Goal: Transaction & Acquisition: Subscribe to service/newsletter

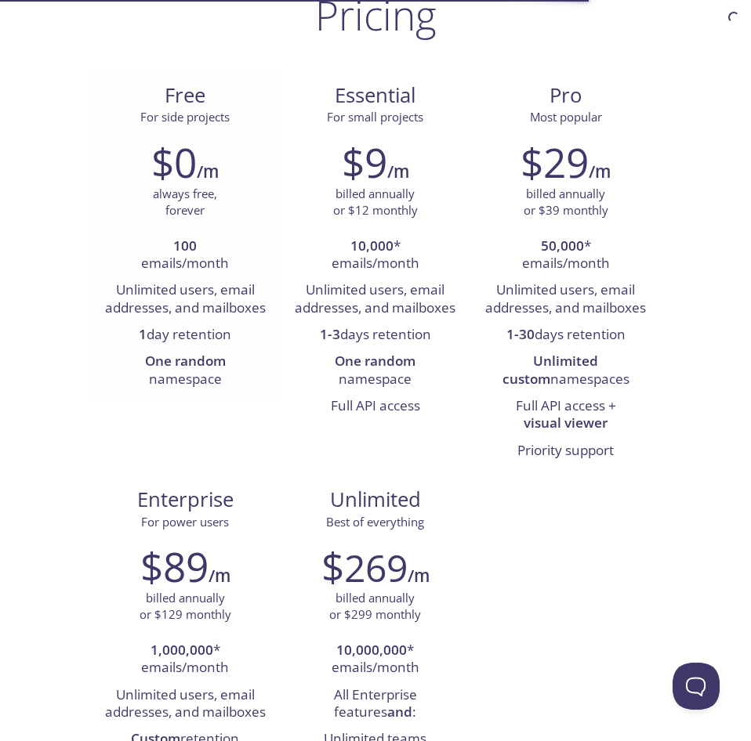
scroll to position [133, 0]
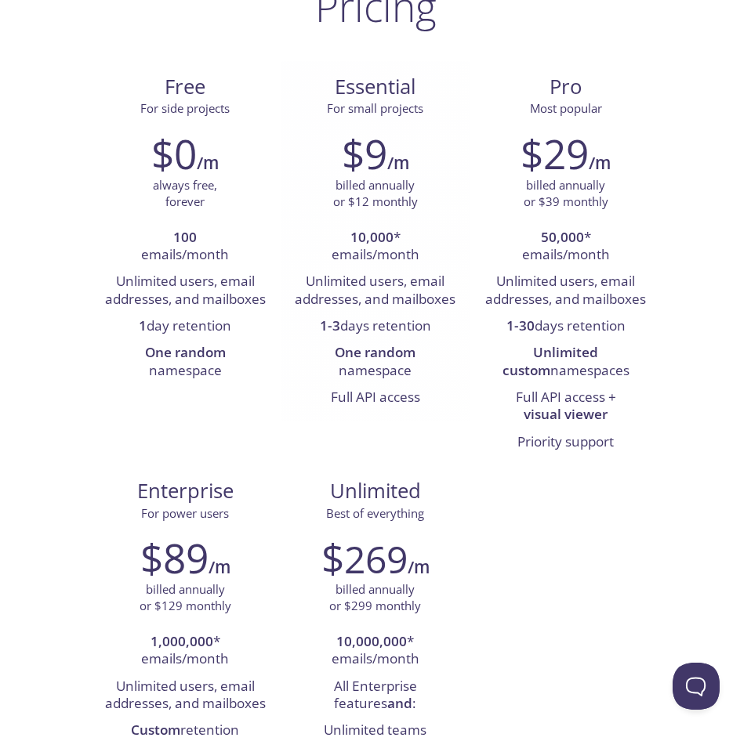
click at [325, 255] on li "10,000 * emails/month" at bounding box center [375, 247] width 167 height 45
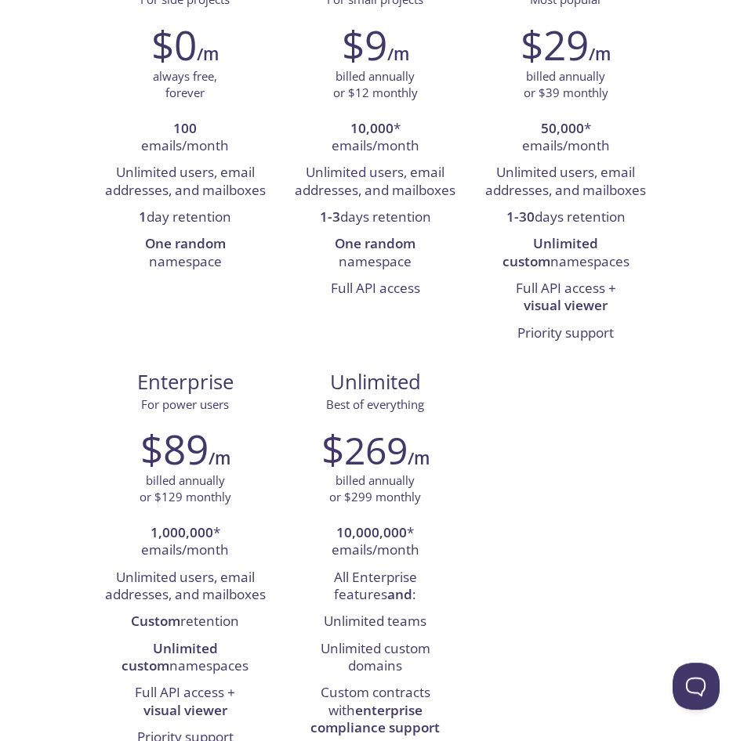
scroll to position [0, 0]
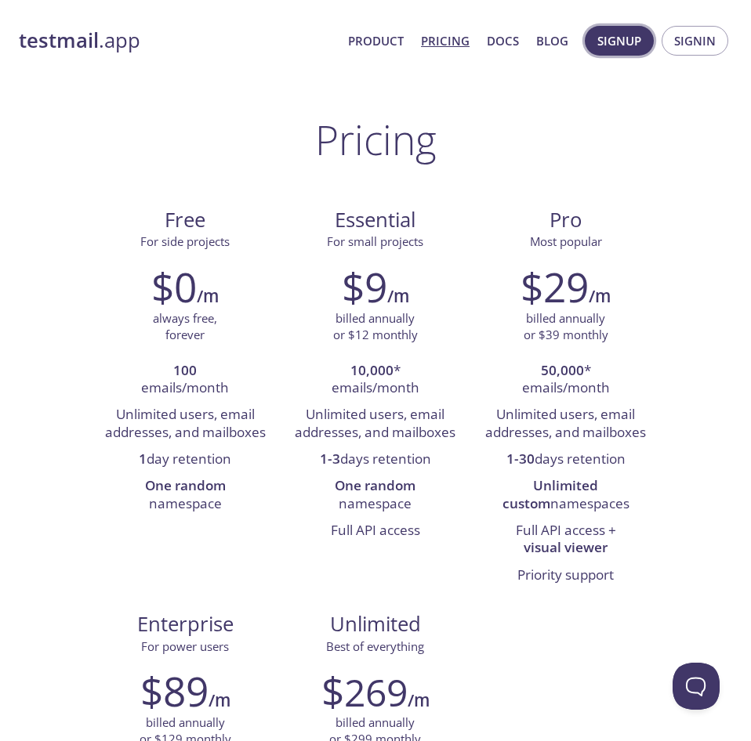
click at [623, 52] on button "Signup" at bounding box center [619, 41] width 69 height 30
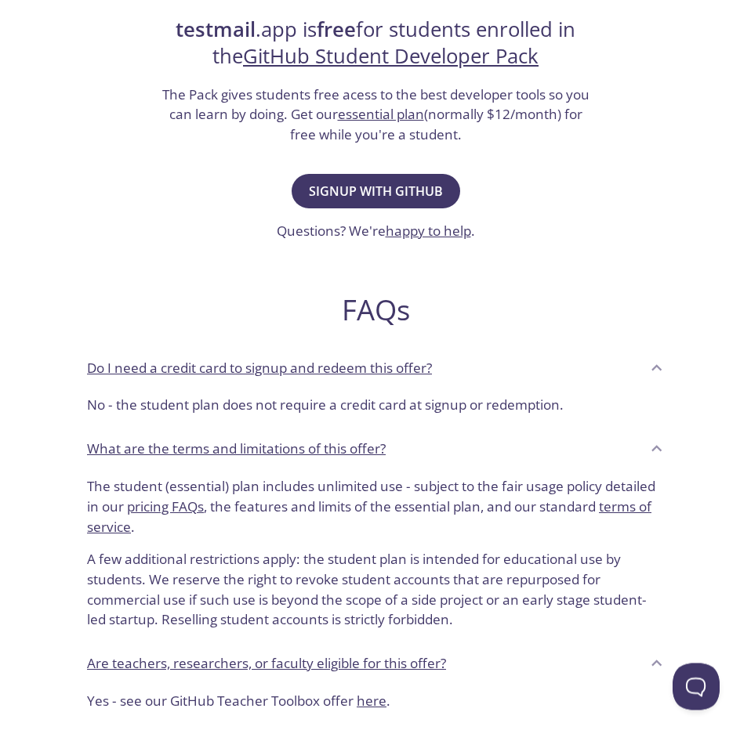
scroll to position [95, 0]
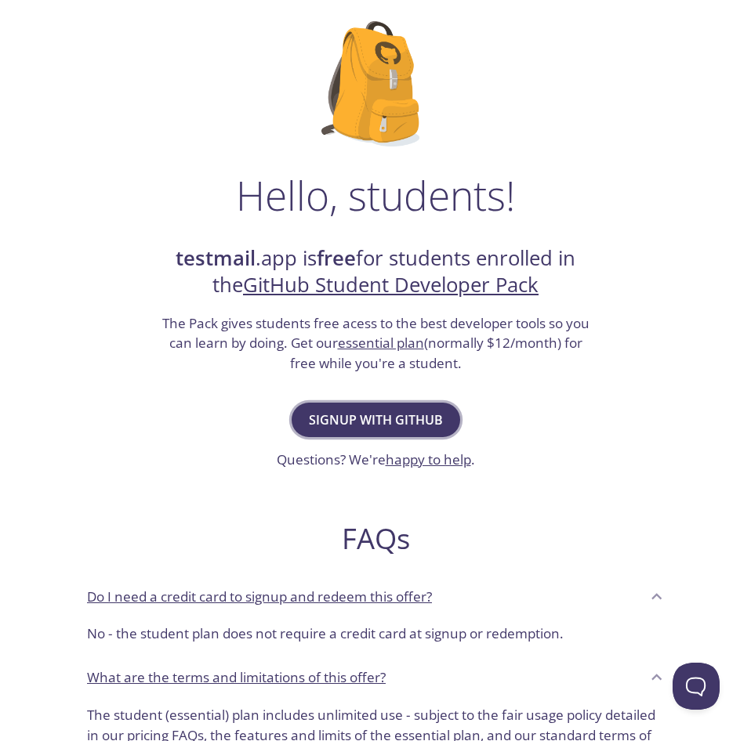
click at [393, 423] on span "Signup with GitHub" at bounding box center [376, 420] width 134 height 22
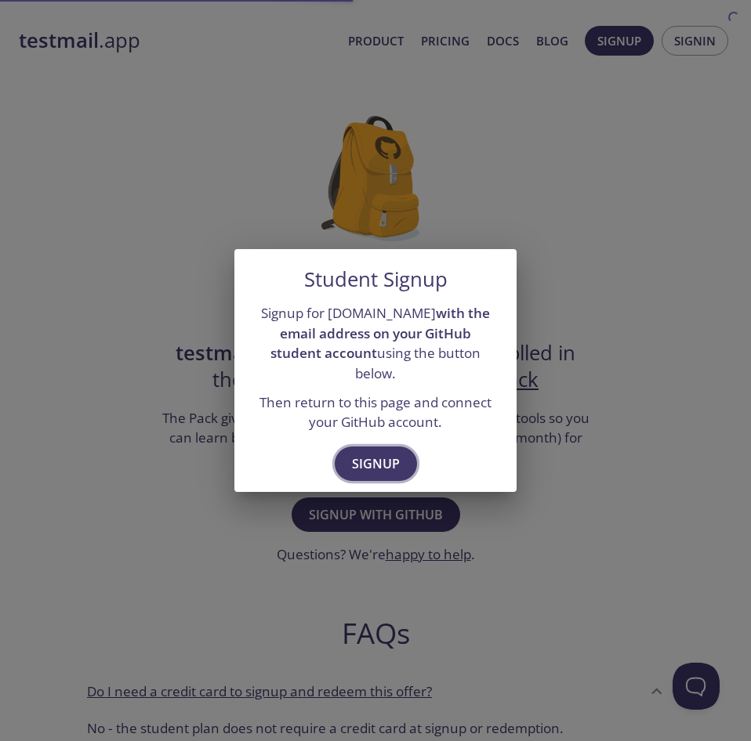
click at [397, 459] on span "Signup" at bounding box center [376, 464] width 48 height 22
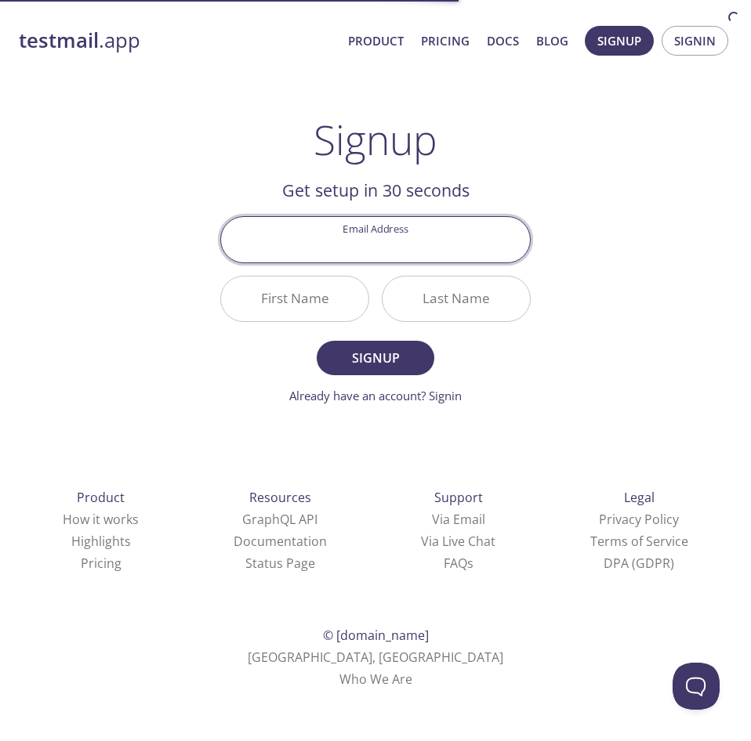
click at [387, 246] on input "Email Address" at bounding box center [375, 239] width 309 height 45
click at [200, 149] on div "testmail .app Product Pricing Docs Blog Signup Signin Signup Get setup in 30 se…" at bounding box center [375, 354] width 751 height 709
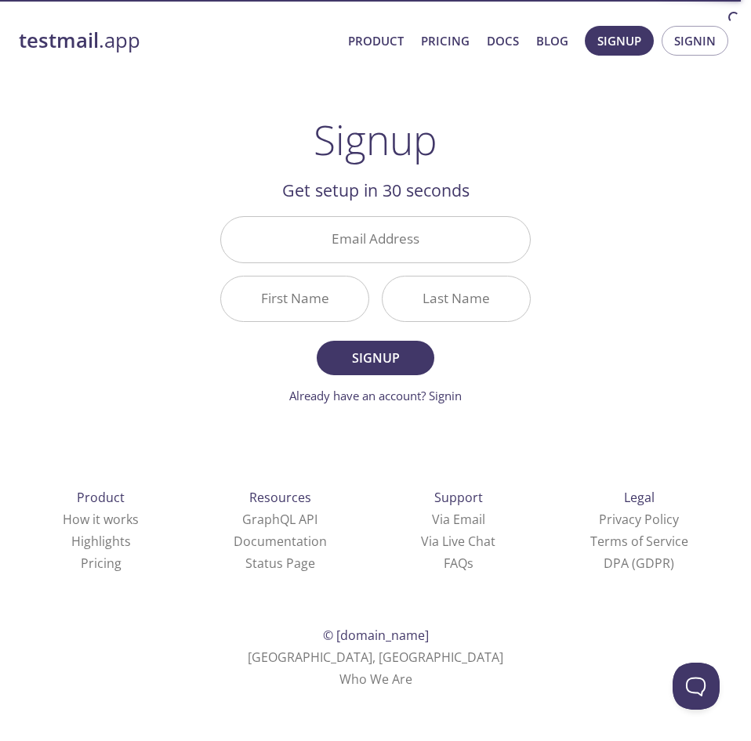
click at [375, 247] on input "Email Address" at bounding box center [375, 239] width 309 height 45
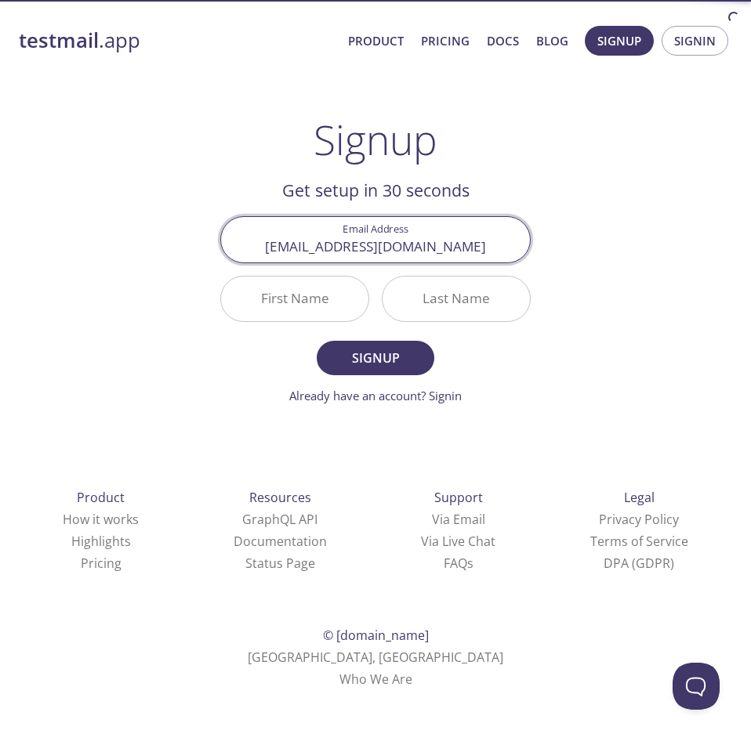
type input "md.haider@tuni.fi"
click at [309, 294] on input "First Name" at bounding box center [294, 299] width 147 height 45
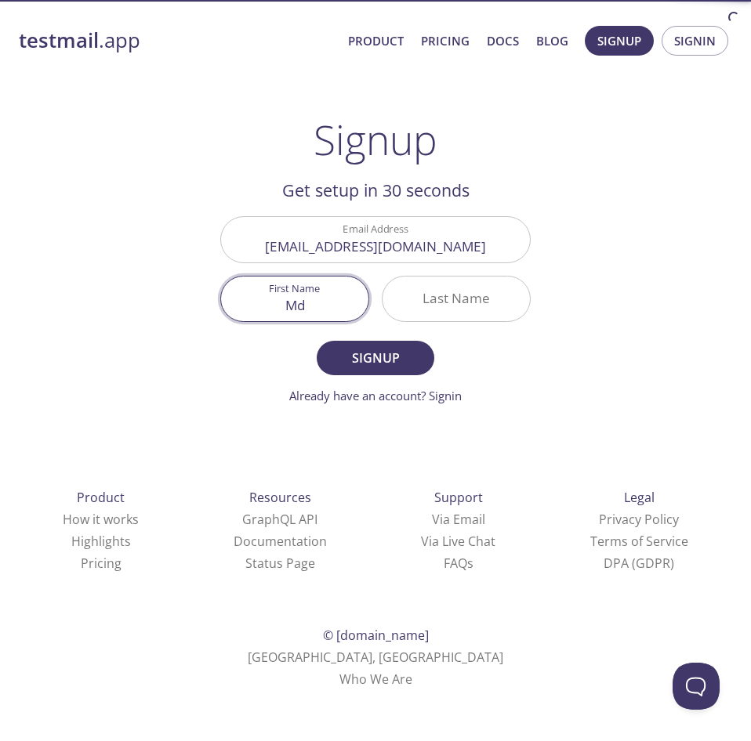
type input "Md"
type input "Haider"
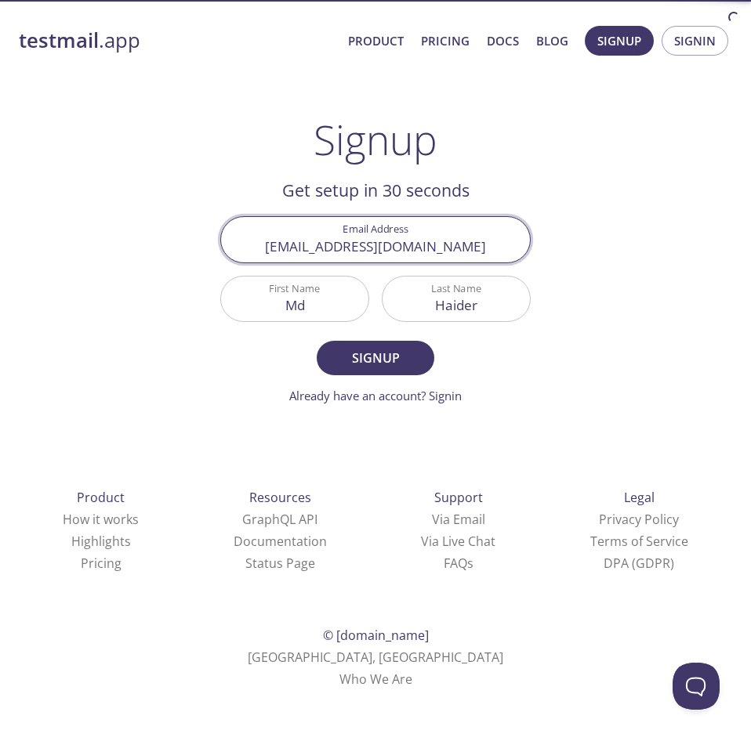
drag, startPoint x: 434, startPoint y: 250, endPoint x: 298, endPoint y: 249, distance: 136.4
click at [298, 249] on input "md.haider@tuni.fi" at bounding box center [375, 239] width 309 height 45
type input "masud6563@gmail.com"
click at [103, 243] on div "testmail .app Product Pricing Docs Blog Signup Signin Signup Get setup in 30 se…" at bounding box center [375, 354] width 751 height 709
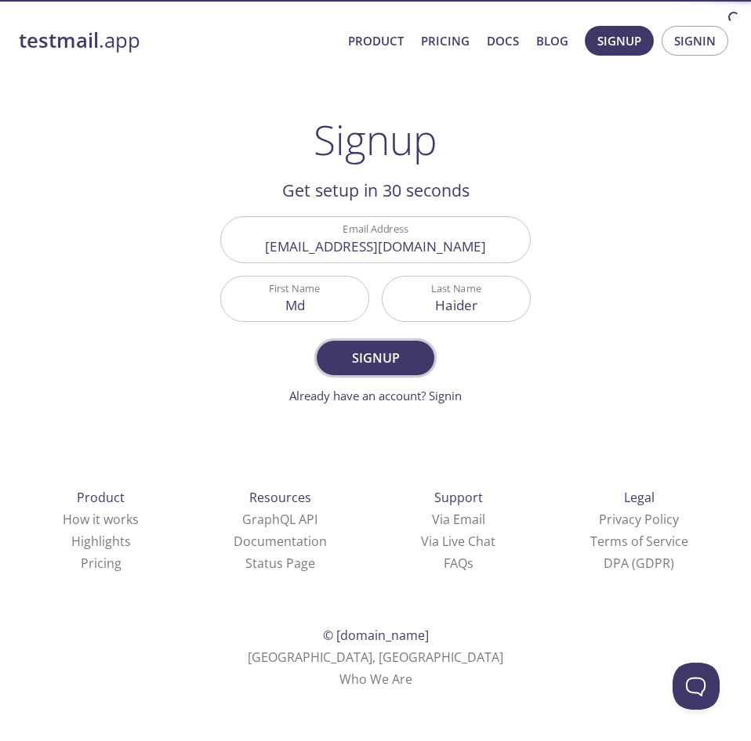
click at [386, 361] on span "Signup" at bounding box center [375, 358] width 83 height 22
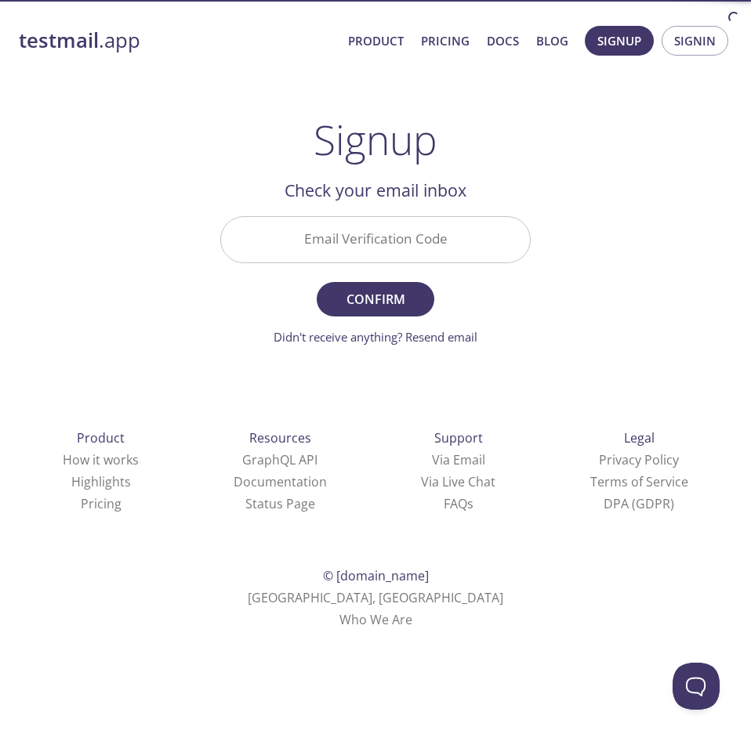
click at [368, 254] on input "Email Verification Code" at bounding box center [375, 239] width 309 height 45
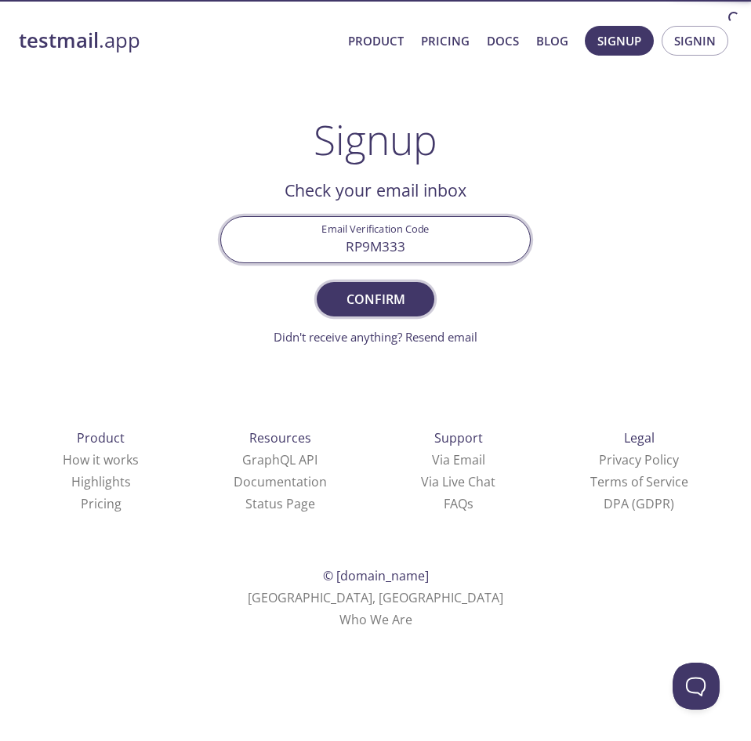
type input "RP9M333"
click at [403, 299] on span "Confirm" at bounding box center [375, 299] width 83 height 22
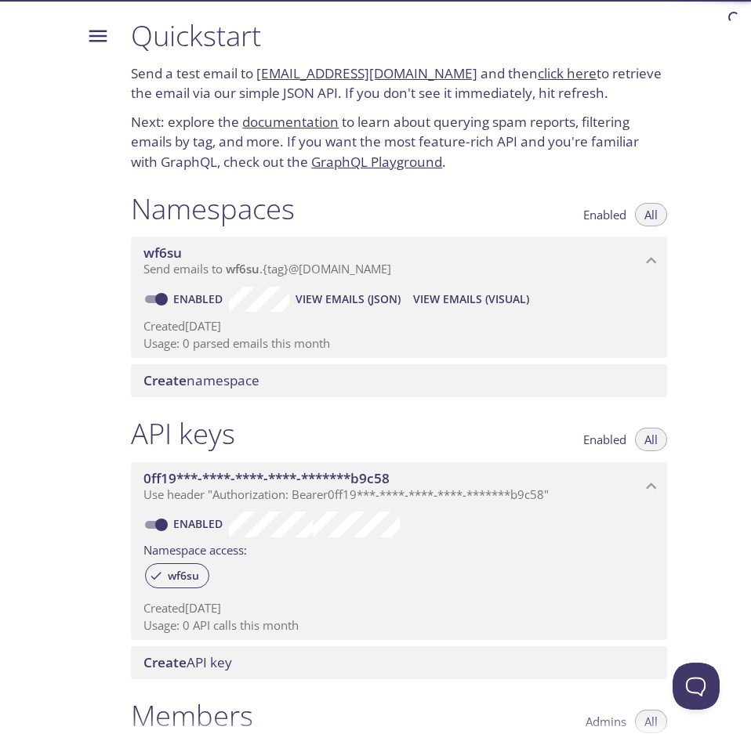
drag, startPoint x: 133, startPoint y: 33, endPoint x: 216, endPoint y: 252, distance: 234.3
click at [216, 252] on div "Quickstart Send a test email to wf6su.test@inbox.testmail.app and then click he…" at bounding box center [401, 370] width 567 height 741
drag, startPoint x: 131, startPoint y: 44, endPoint x: 205, endPoint y: 39, distance: 74.6
click at [205, 39] on div "Quickstart Send a test email to wf6su.test@inbox.testmail.app and then click he…" at bounding box center [398, 95] width 561 height 173
click at [209, 39] on h1 "Quickstart" at bounding box center [399, 35] width 536 height 35
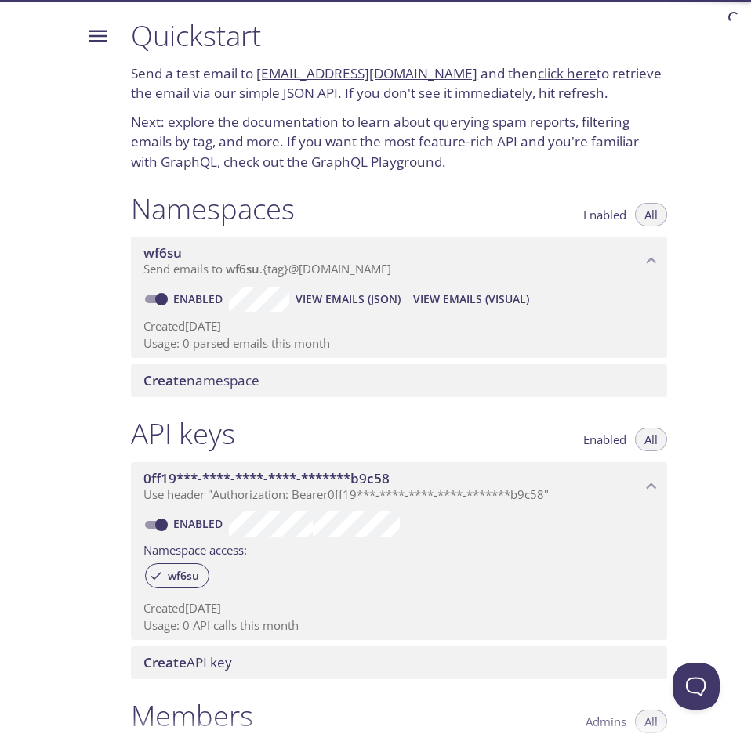
click at [209, 39] on h1 "Quickstart" at bounding box center [399, 35] width 536 height 35
click at [182, 101] on p "Send a test email to wf6su.test@inbox.testmail.app and then click here to retri…" at bounding box center [399, 83] width 536 height 40
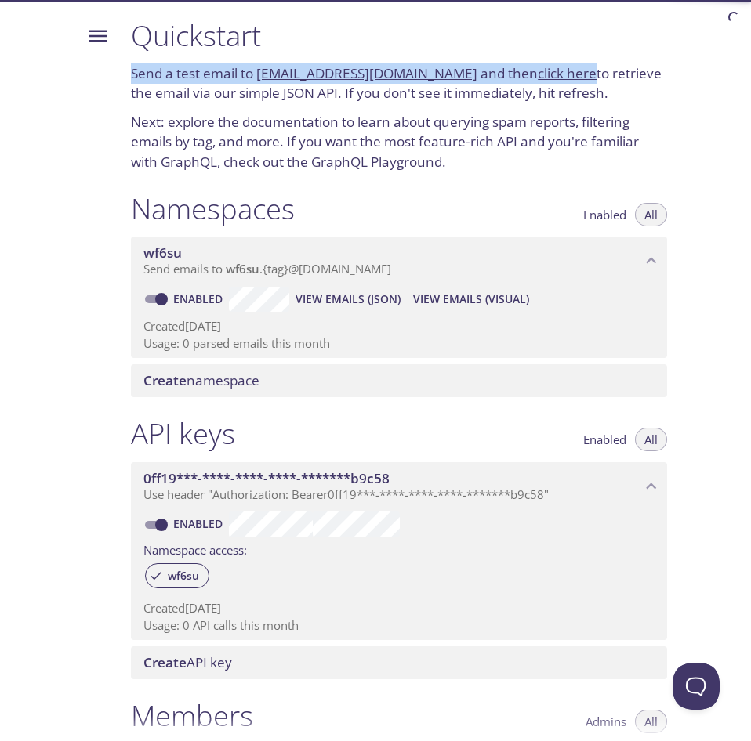
click at [182, 101] on p "Send a test email to wf6su.test@inbox.testmail.app and then click here to retri…" at bounding box center [399, 83] width 536 height 40
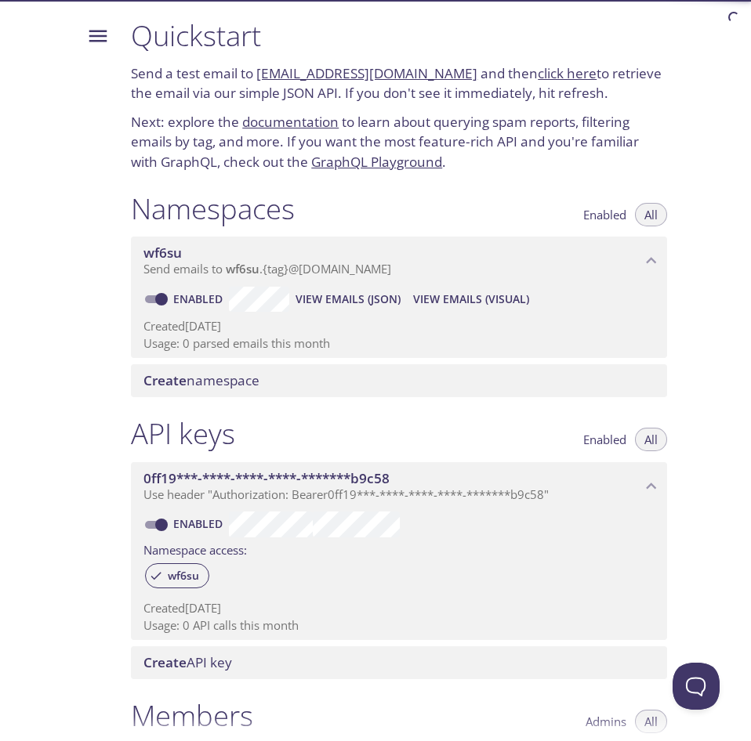
click at [178, 136] on p "Next: explore the documentation to learn about querying spam reports, filtering…" at bounding box center [399, 142] width 536 height 60
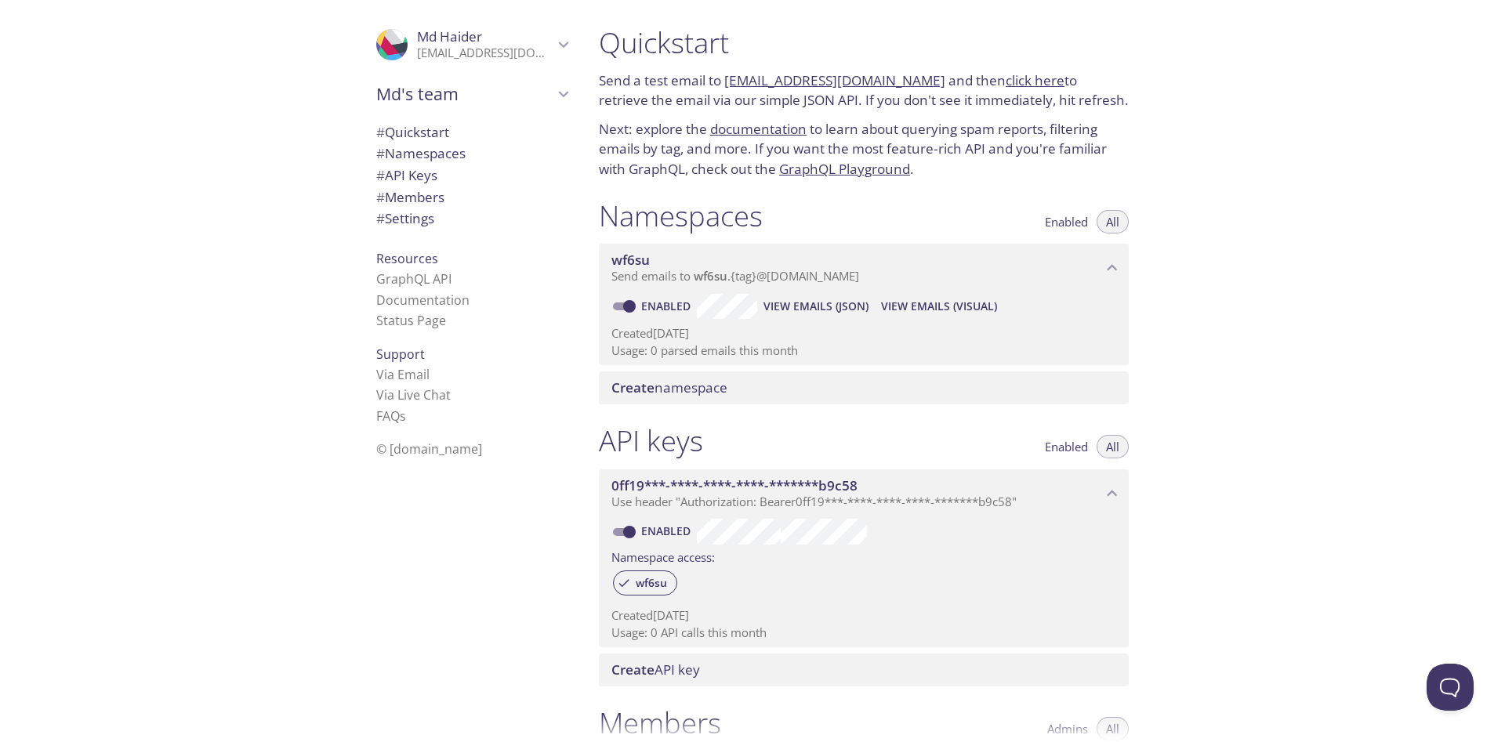
click at [750, 166] on div "Quickstart Send a test email to wf6su.test@inbox.testmail.app and then click he…" at bounding box center [1045, 371] width 918 height 742
drag, startPoint x: 603, startPoint y: 42, endPoint x: 674, endPoint y: 47, distance: 70.7
click at [674, 47] on h1 "Quickstart" at bounding box center [864, 42] width 530 height 35
click at [631, 71] on p "Send a test email to wf6su.test@inbox.testmail.app and then click here to retri…" at bounding box center [864, 91] width 530 height 40
click at [560, 94] on icon "Md's team" at bounding box center [563, 94] width 20 height 20
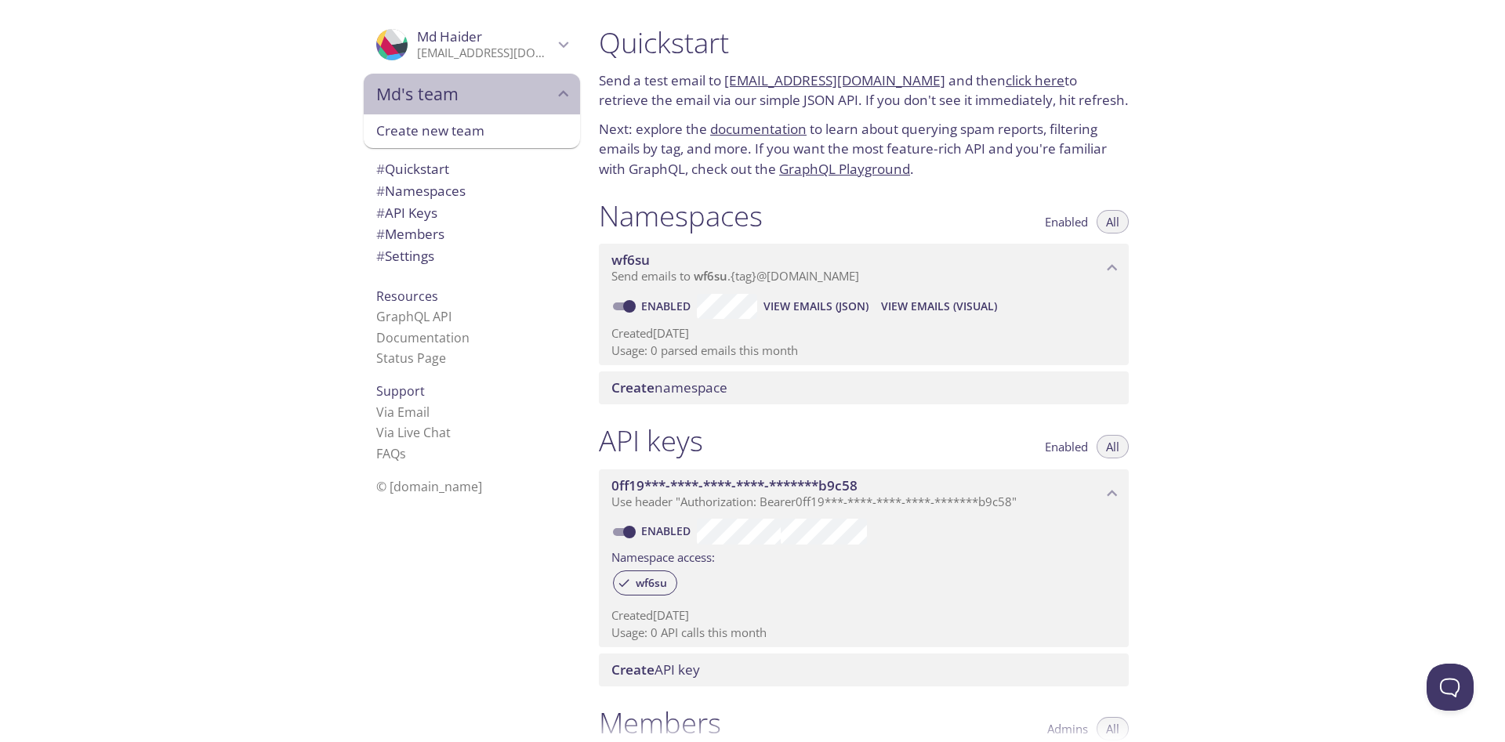
click at [560, 94] on icon "Md's team" at bounding box center [563, 94] width 20 height 20
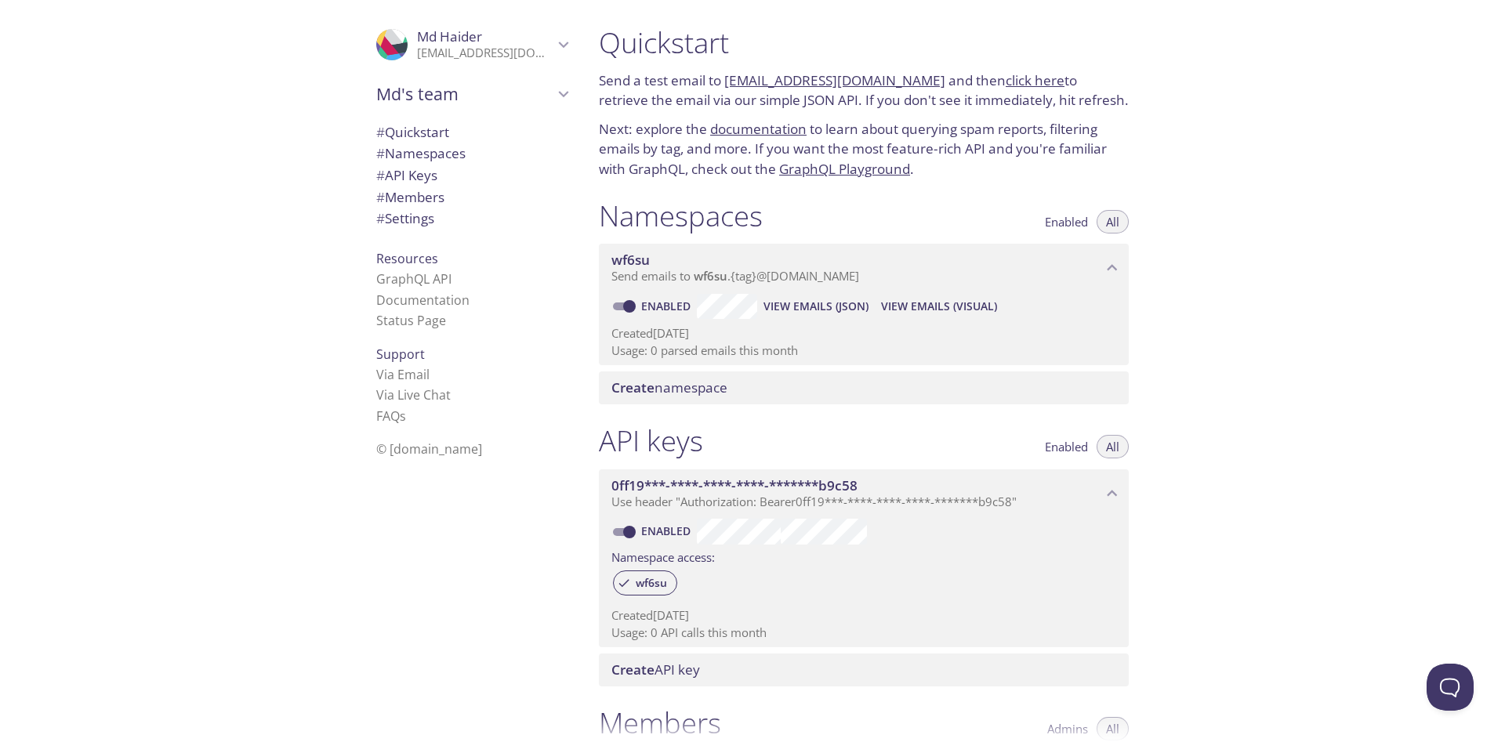
click at [565, 47] on icon "Md Haider" at bounding box center [563, 44] width 20 height 20
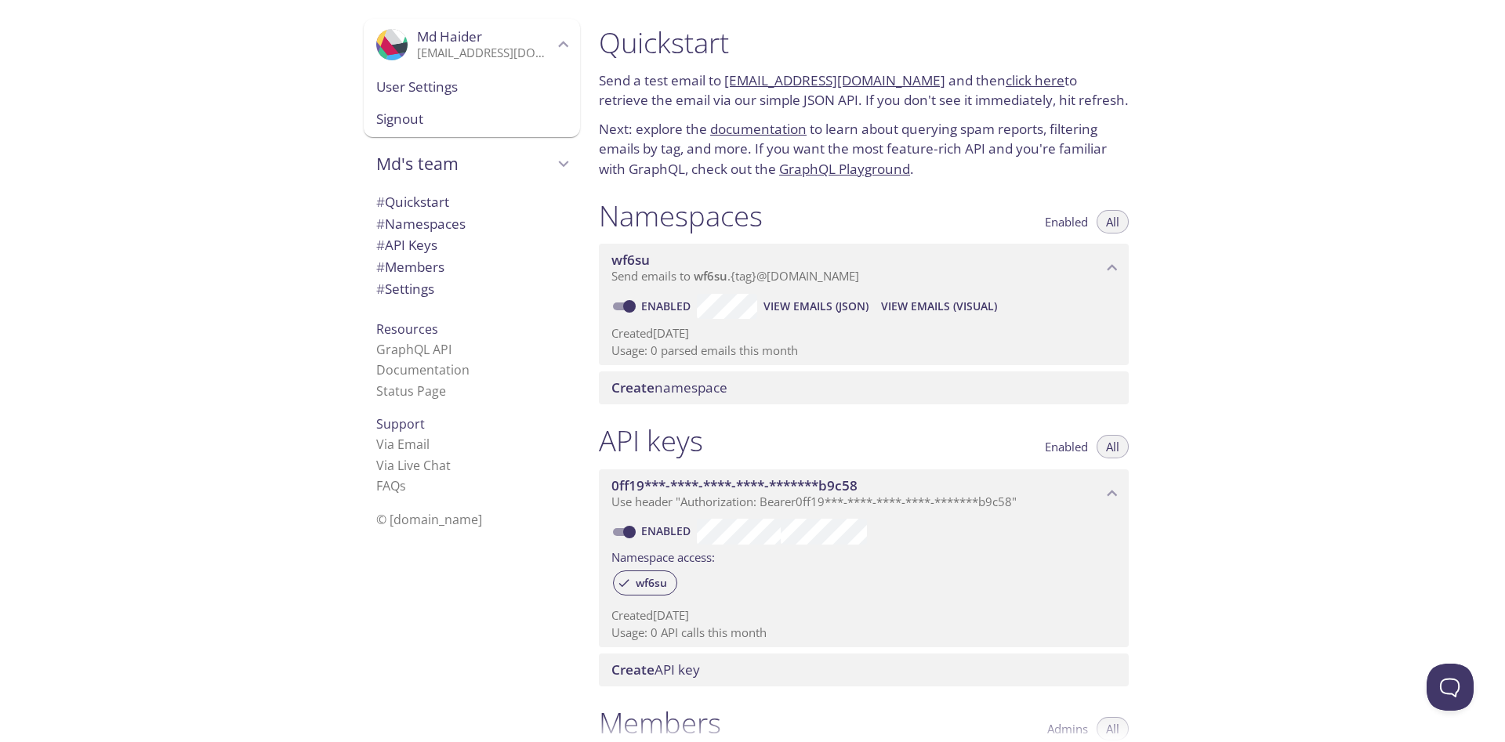
click at [565, 47] on icon "Md Haider" at bounding box center [563, 44] width 20 height 20
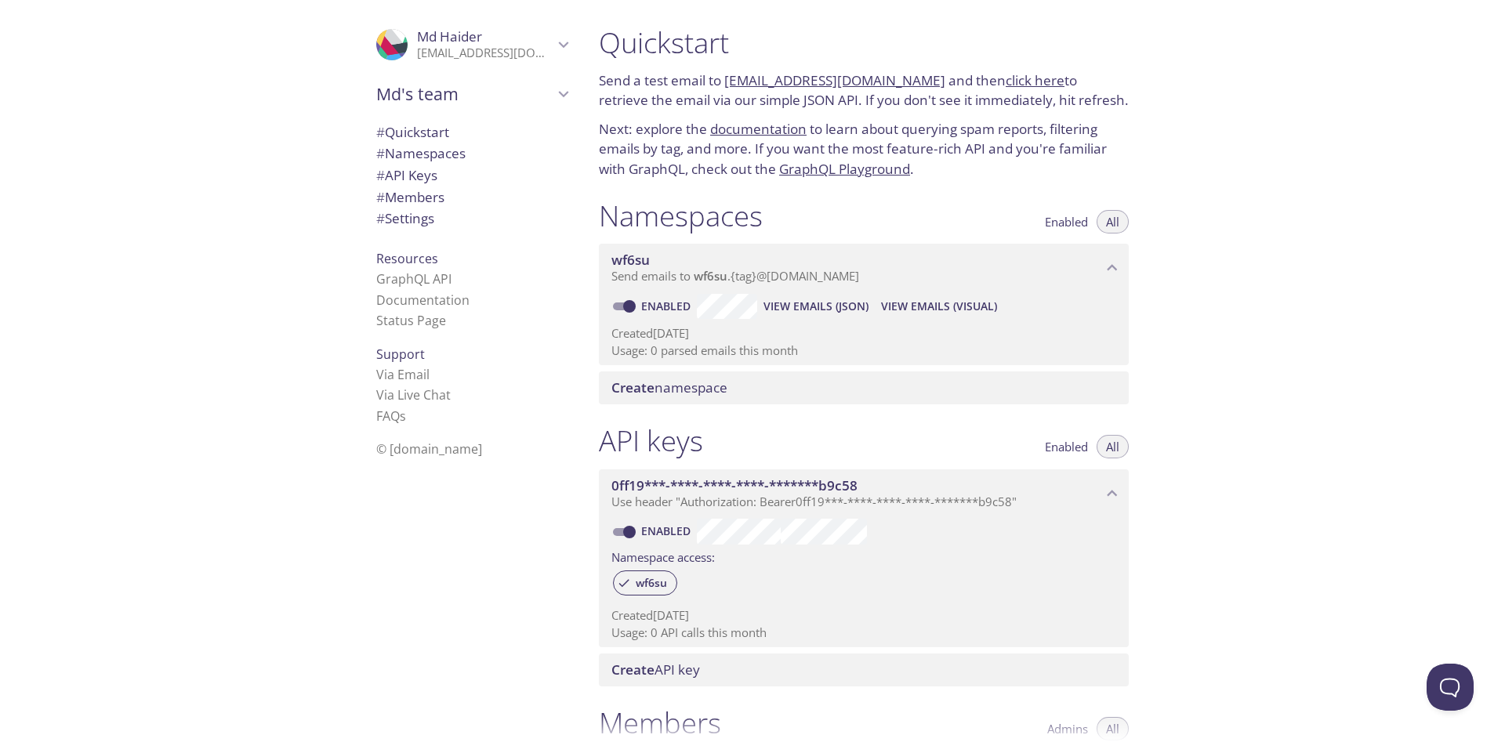
drag, startPoint x: 603, startPoint y: 42, endPoint x: 697, endPoint y: 50, distance: 95.2
click at [697, 50] on h1 "Quickstart" at bounding box center [864, 42] width 530 height 35
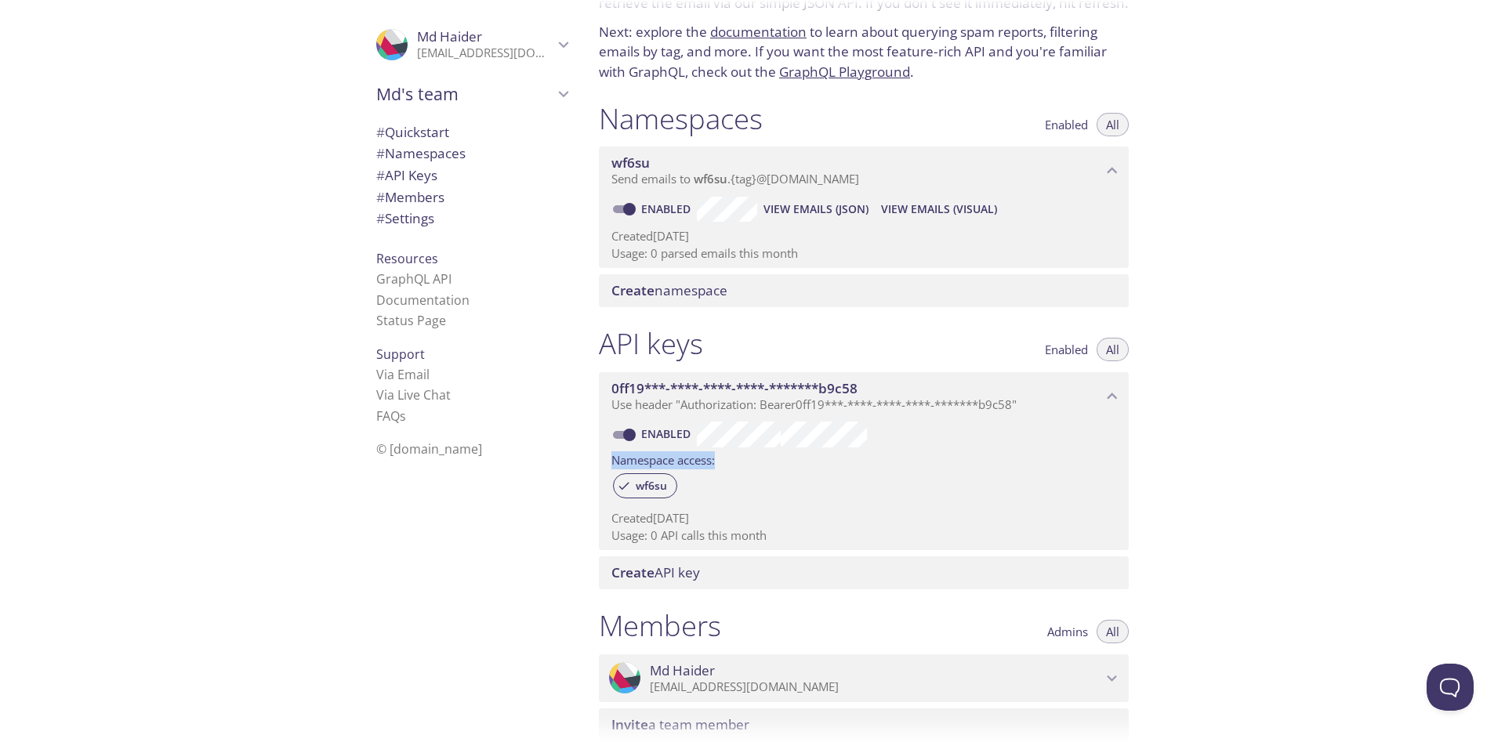
scroll to position [59, 0]
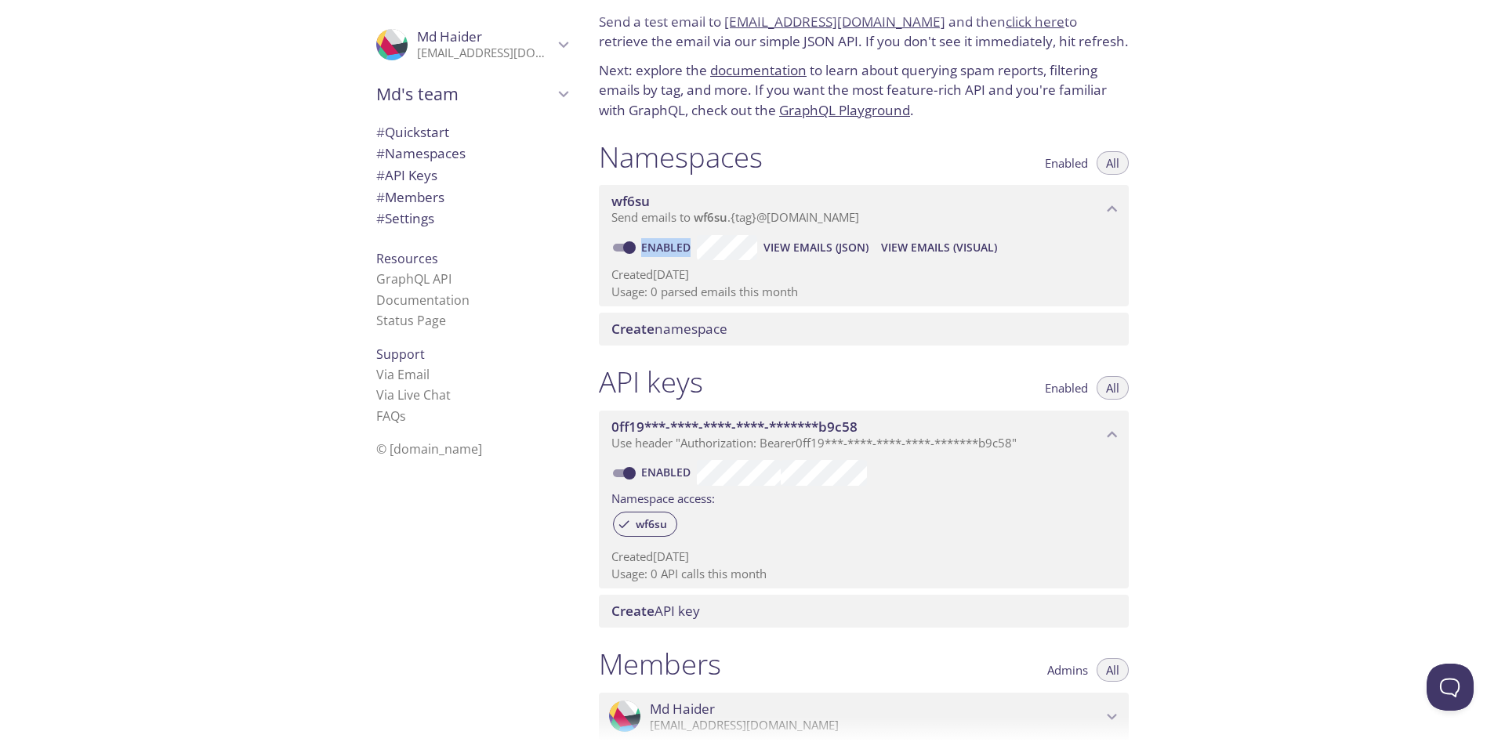
drag, startPoint x: 599, startPoint y: 78, endPoint x: 1211, endPoint y: 248, distance: 634.5
click at [750, 248] on div "Quickstart Send a test email to wf6su.test@inbox.testmail.app and then click he…" at bounding box center [1045, 371] width 918 height 742
click at [750, 192] on div "Quickstart Send a test email to wf6su.test@inbox.testmail.app and then click he…" at bounding box center [1045, 371] width 918 height 742
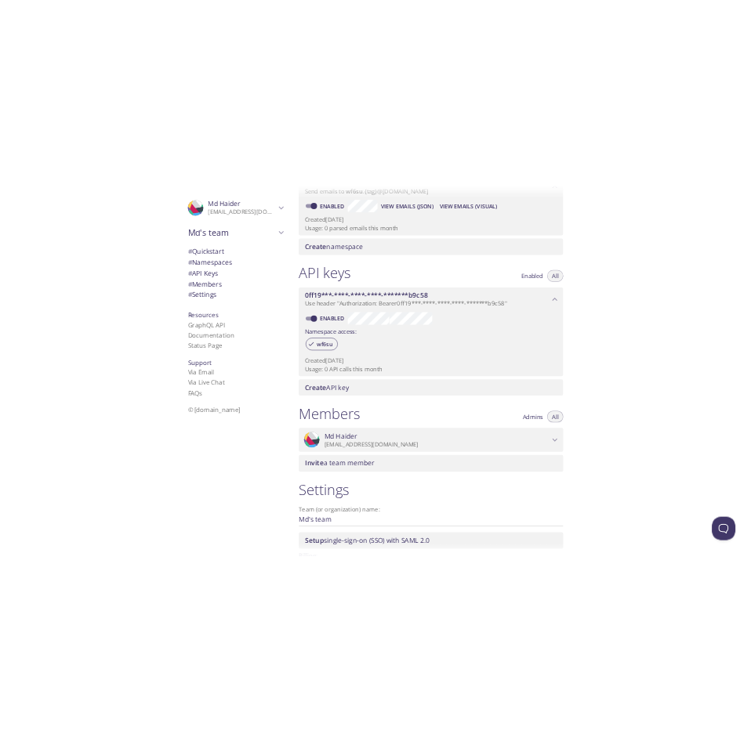
scroll to position [372, 0]
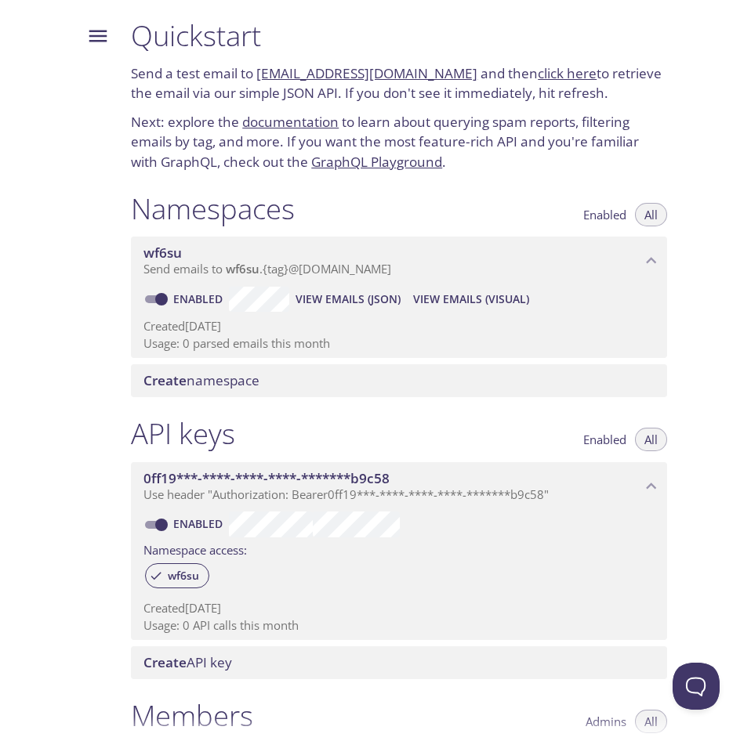
click at [104, 41] on icon "Menu" at bounding box center [98, 37] width 18 height 12
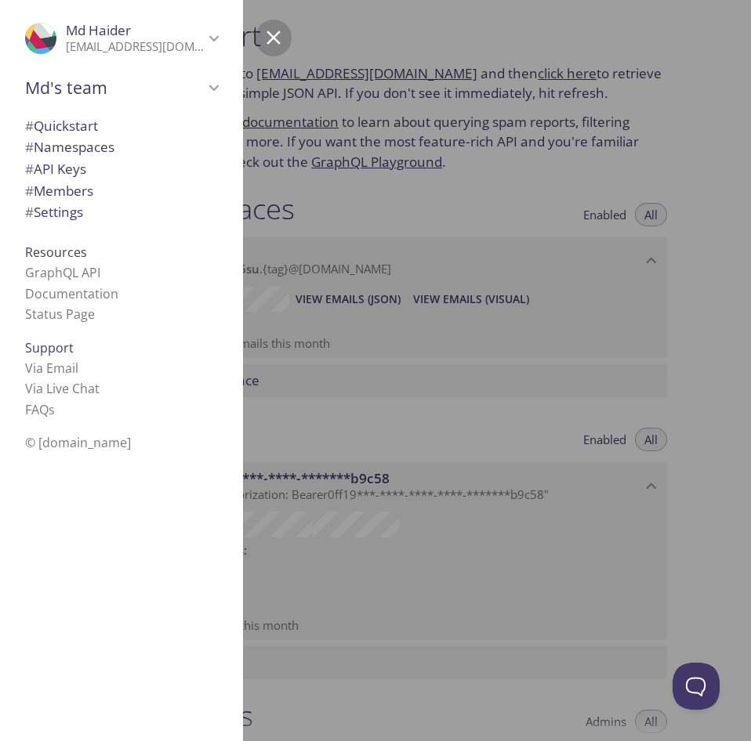
click at [407, 193] on div at bounding box center [493, 370] width 751 height 741
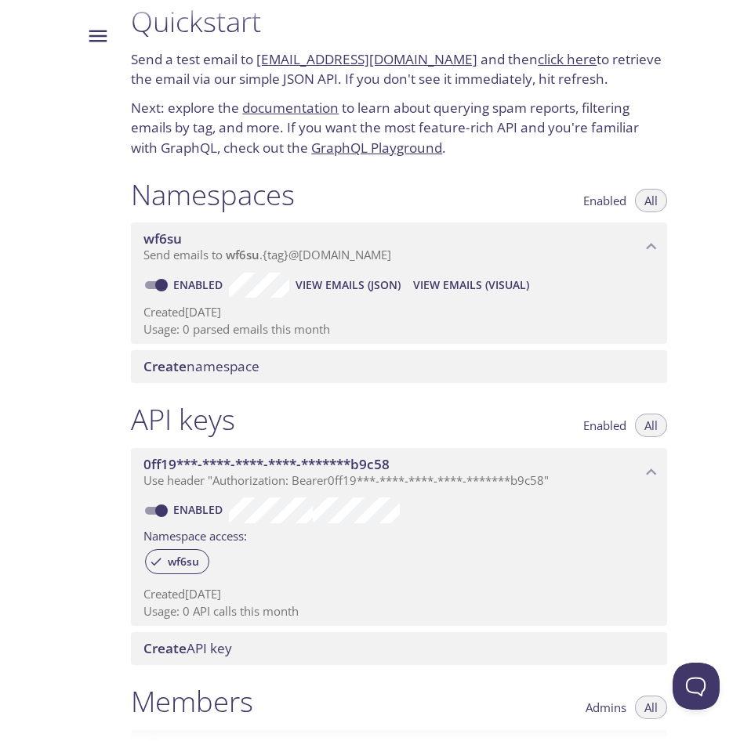
scroll to position [0, 0]
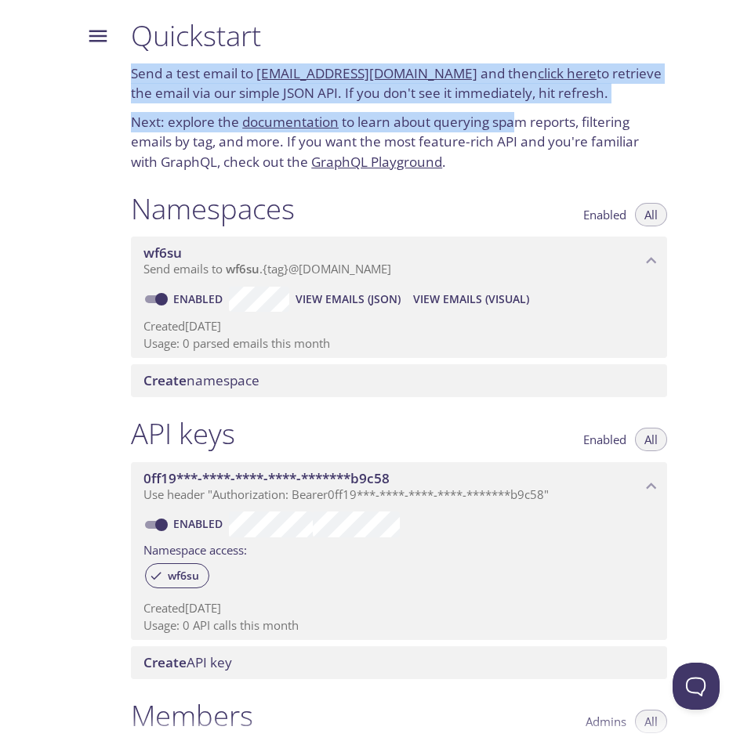
drag, startPoint x: 132, startPoint y: 70, endPoint x: 514, endPoint y: 126, distance: 386.6
click at [514, 126] on div "Quickstart Send a test email to wf6su.test@inbox.testmail.app and then click he…" at bounding box center [398, 95] width 561 height 173
click at [557, 107] on div "Quickstart Send a test email to wf6su.test@inbox.testmail.app and then click he…" at bounding box center [398, 95] width 561 height 173
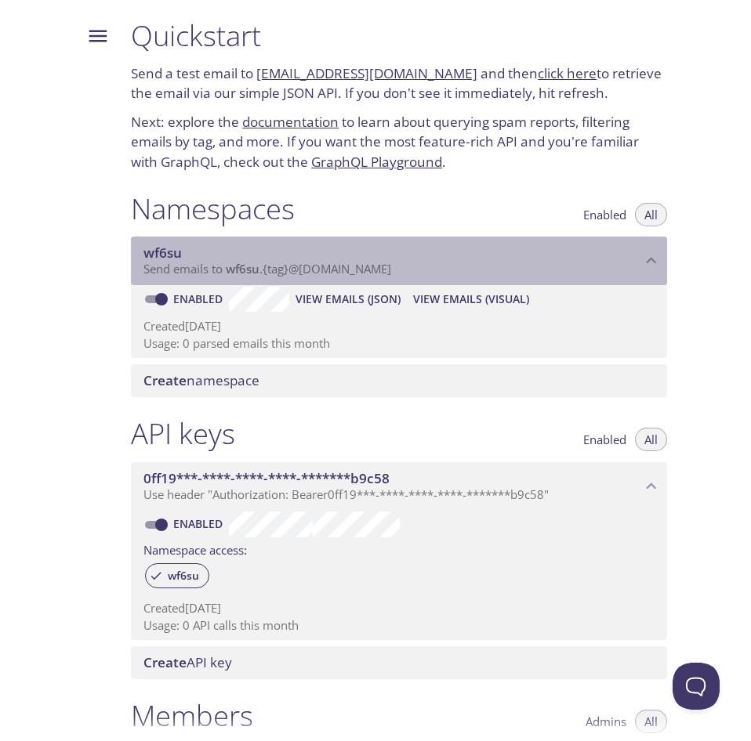
click at [657, 256] on icon "wf6su namespace" at bounding box center [651, 261] width 20 height 20
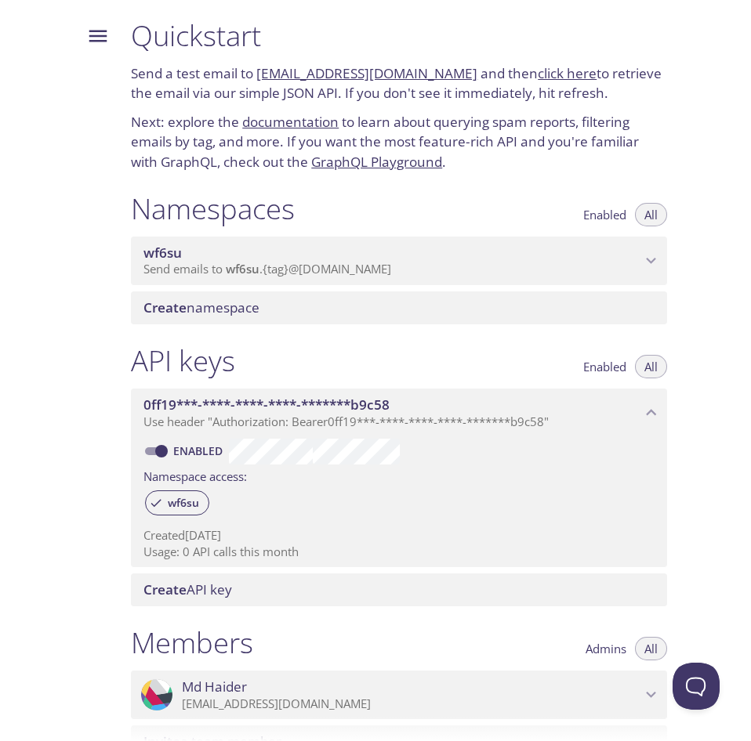
drag, startPoint x: 132, startPoint y: 208, endPoint x: 328, endPoint y: 212, distance: 196.7
click at [328, 212] on div "Namespaces Enabled All" at bounding box center [399, 210] width 536 height 39
drag, startPoint x: 136, startPoint y: 37, endPoint x: 218, endPoint y: 37, distance: 81.5
click at [218, 37] on h1 "Quickstart" at bounding box center [399, 35] width 536 height 35
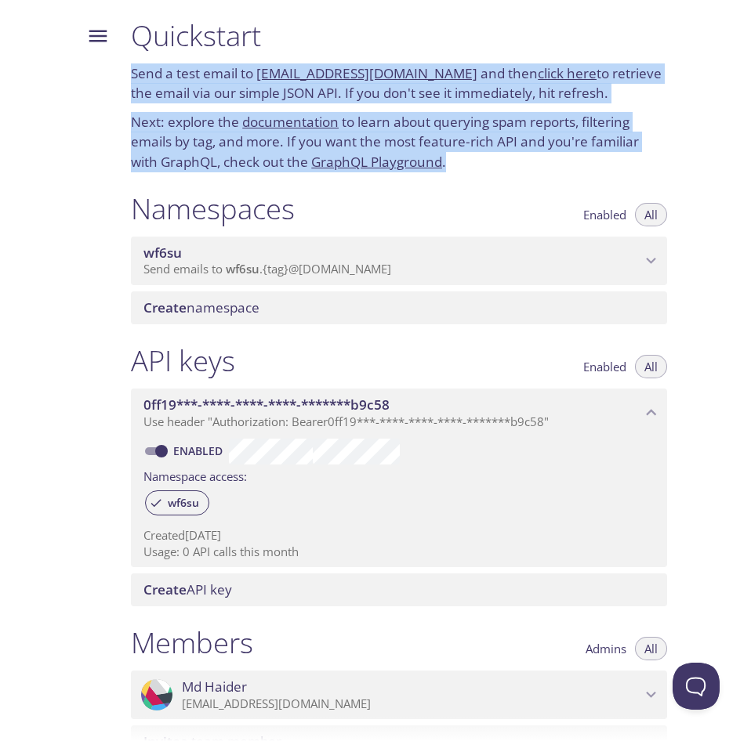
drag, startPoint x: 131, startPoint y: 76, endPoint x: 484, endPoint y: 171, distance: 365.2
click at [484, 171] on div "Quickstart Send a test email to wf6su.test@inbox.testmail.app and then click he…" at bounding box center [398, 95] width 561 height 173
copy div "Send a test email to wf6su.test@inbox.testmail.app and then click here to retri…"
click at [189, 215] on h1 "Namespaces" at bounding box center [213, 208] width 164 height 35
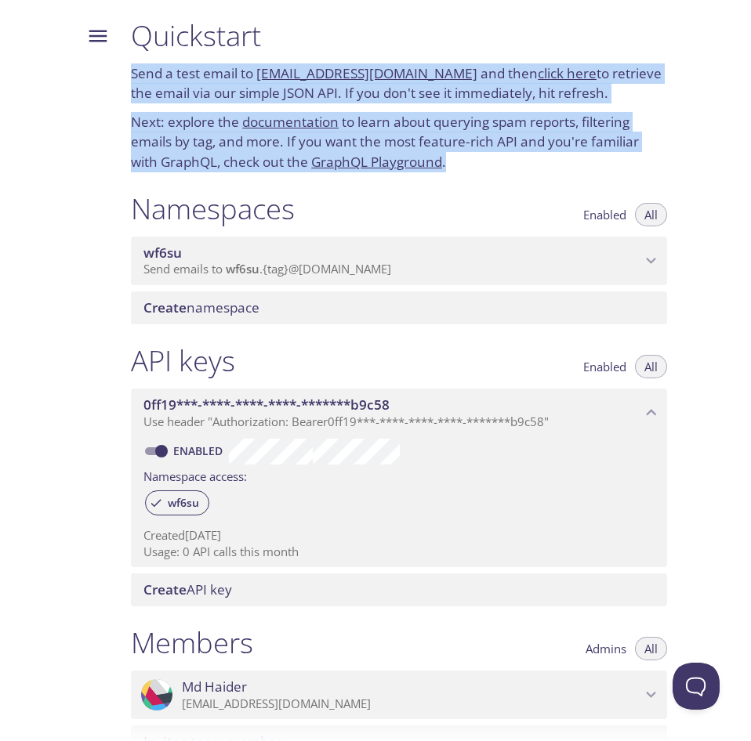
click at [189, 213] on h1 "Namespaces" at bounding box center [213, 208] width 164 height 35
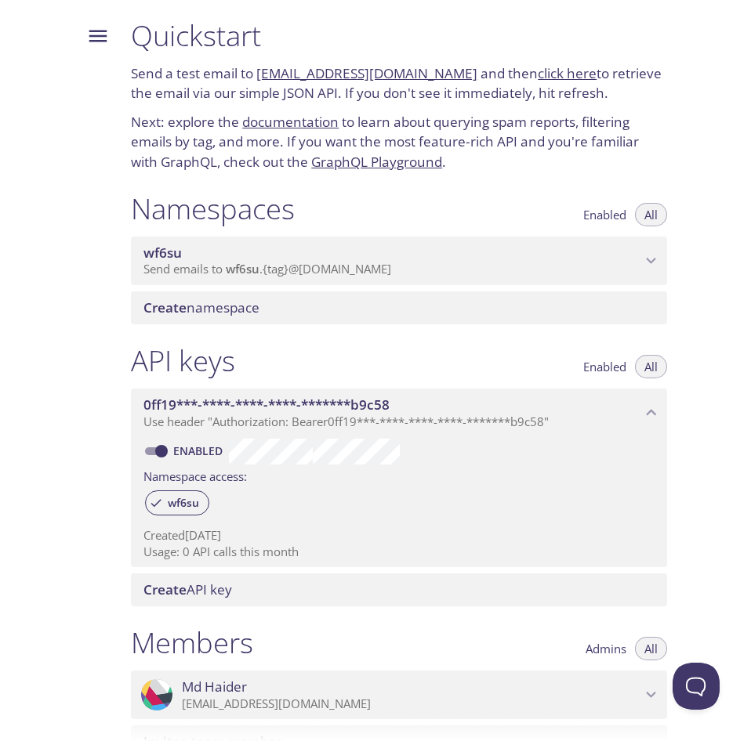
click at [83, 213] on div at bounding box center [91, 370] width 53 height 741
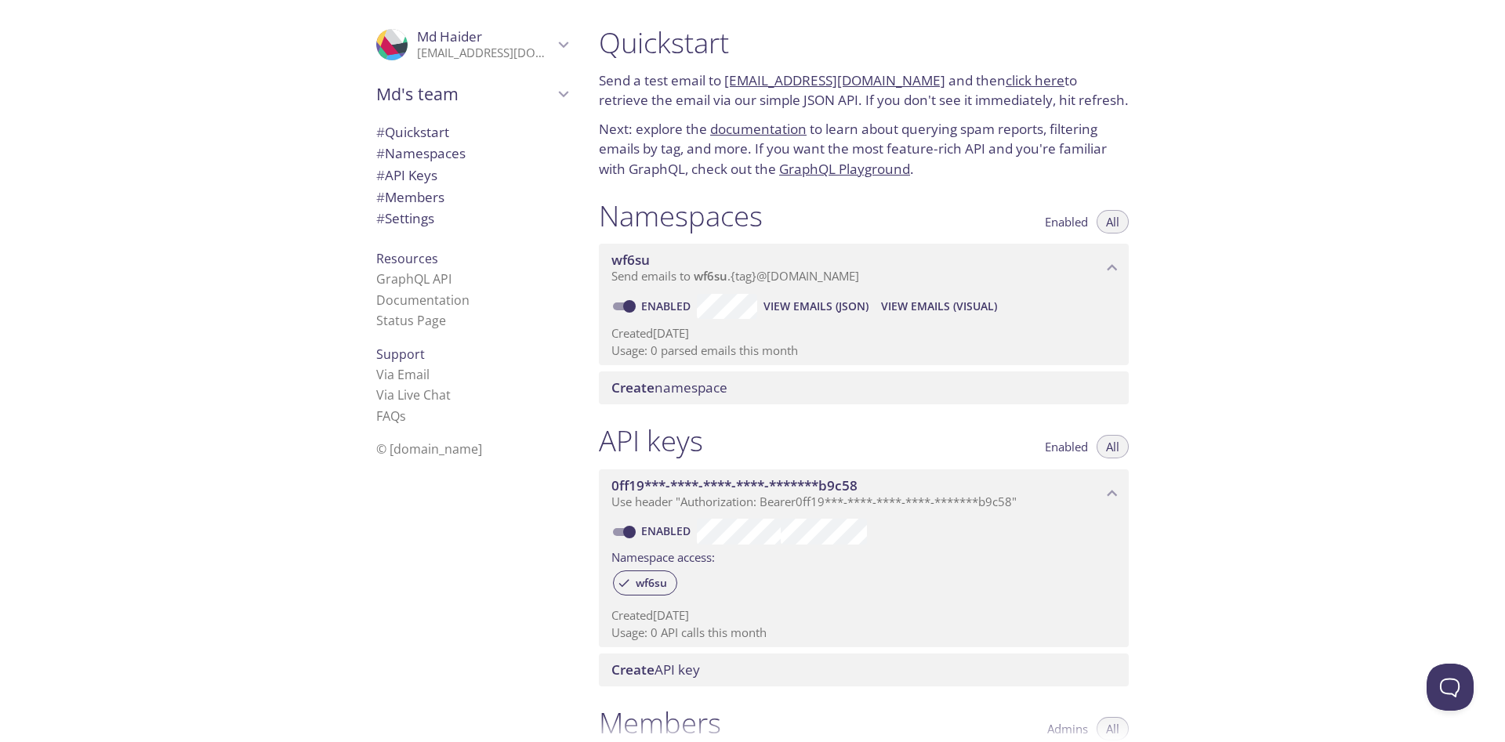
click at [399, 53] on icon "Md Haider" at bounding box center [397, 48] width 34 height 14
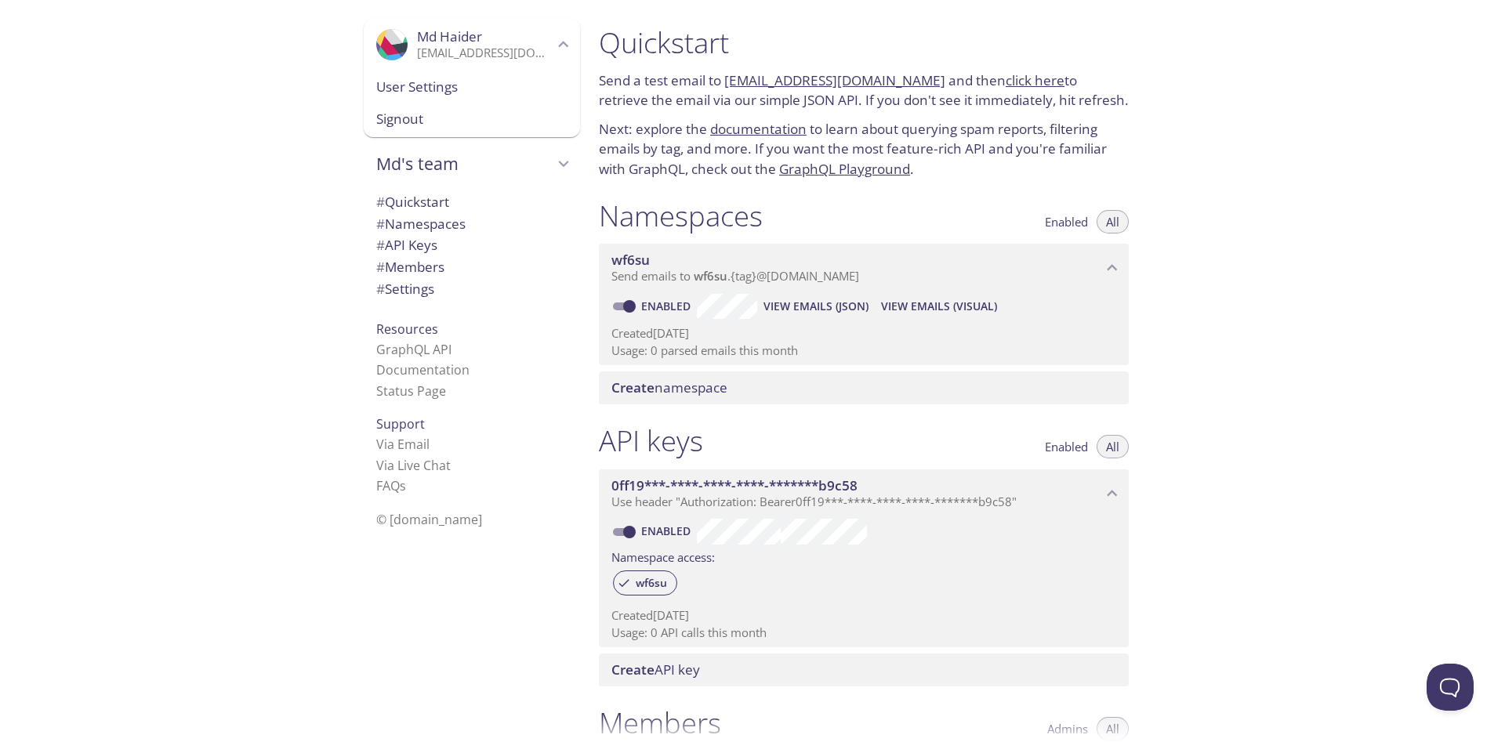
click at [409, 85] on span "User Settings" at bounding box center [471, 87] width 191 height 20
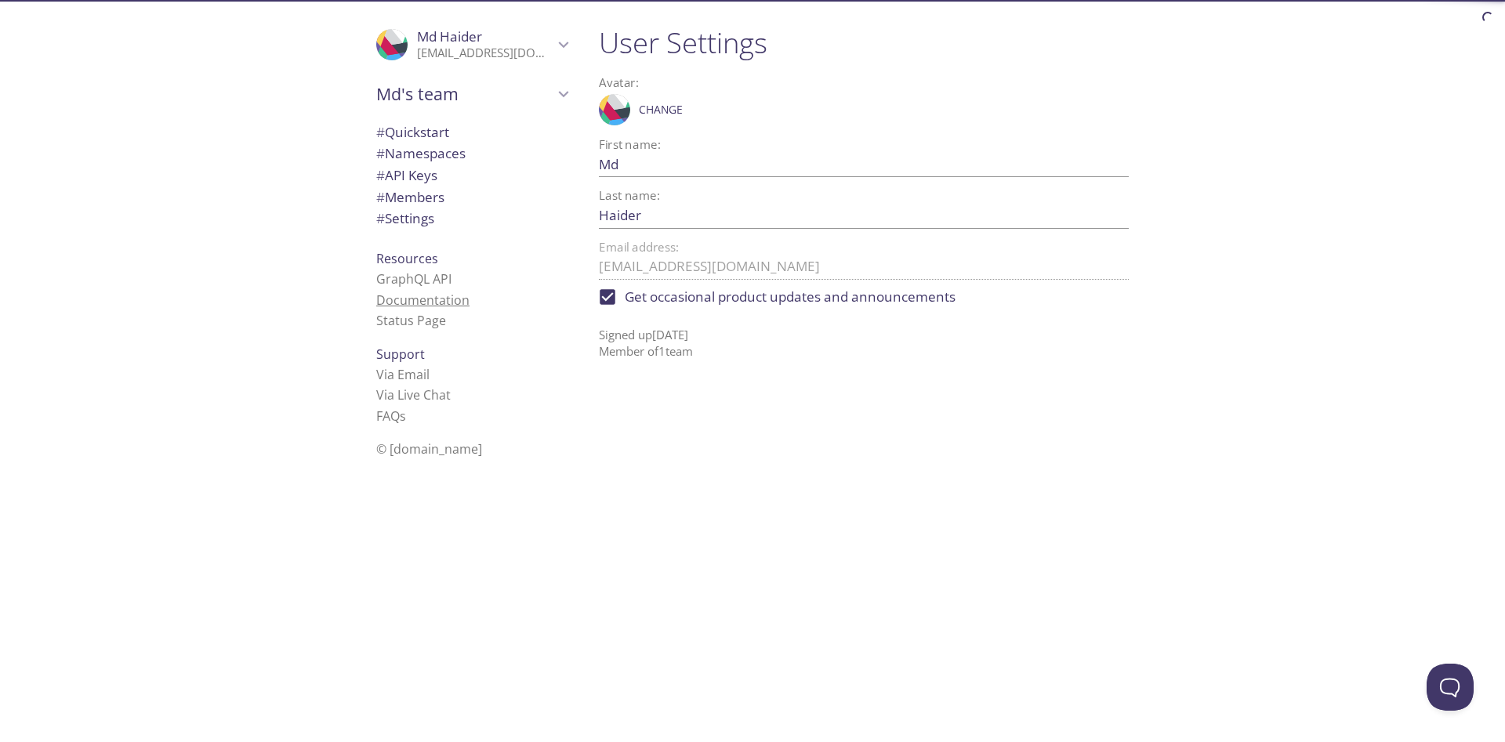
click at [426, 299] on link "Documentation" at bounding box center [422, 300] width 93 height 17
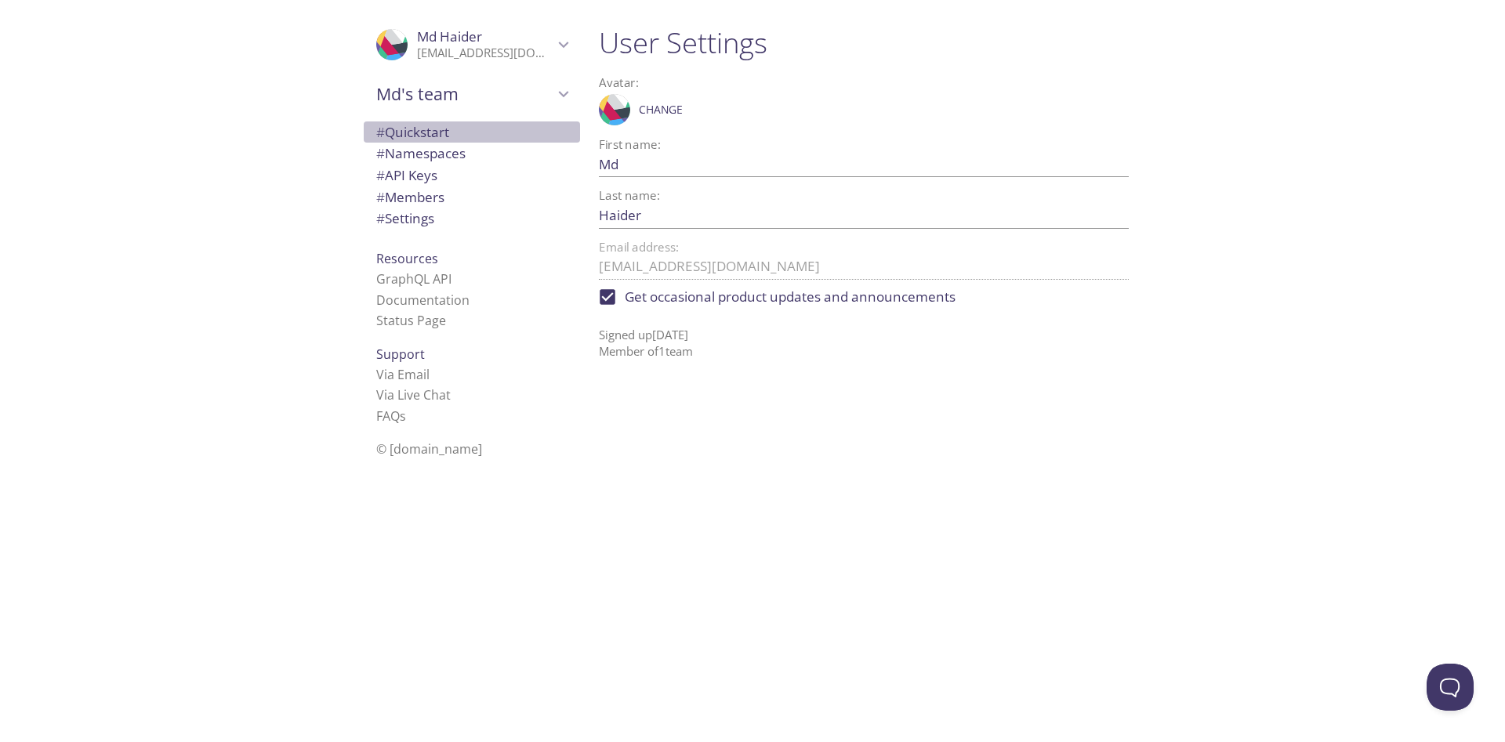
click at [418, 132] on span "# Quickstart" at bounding box center [412, 132] width 73 height 18
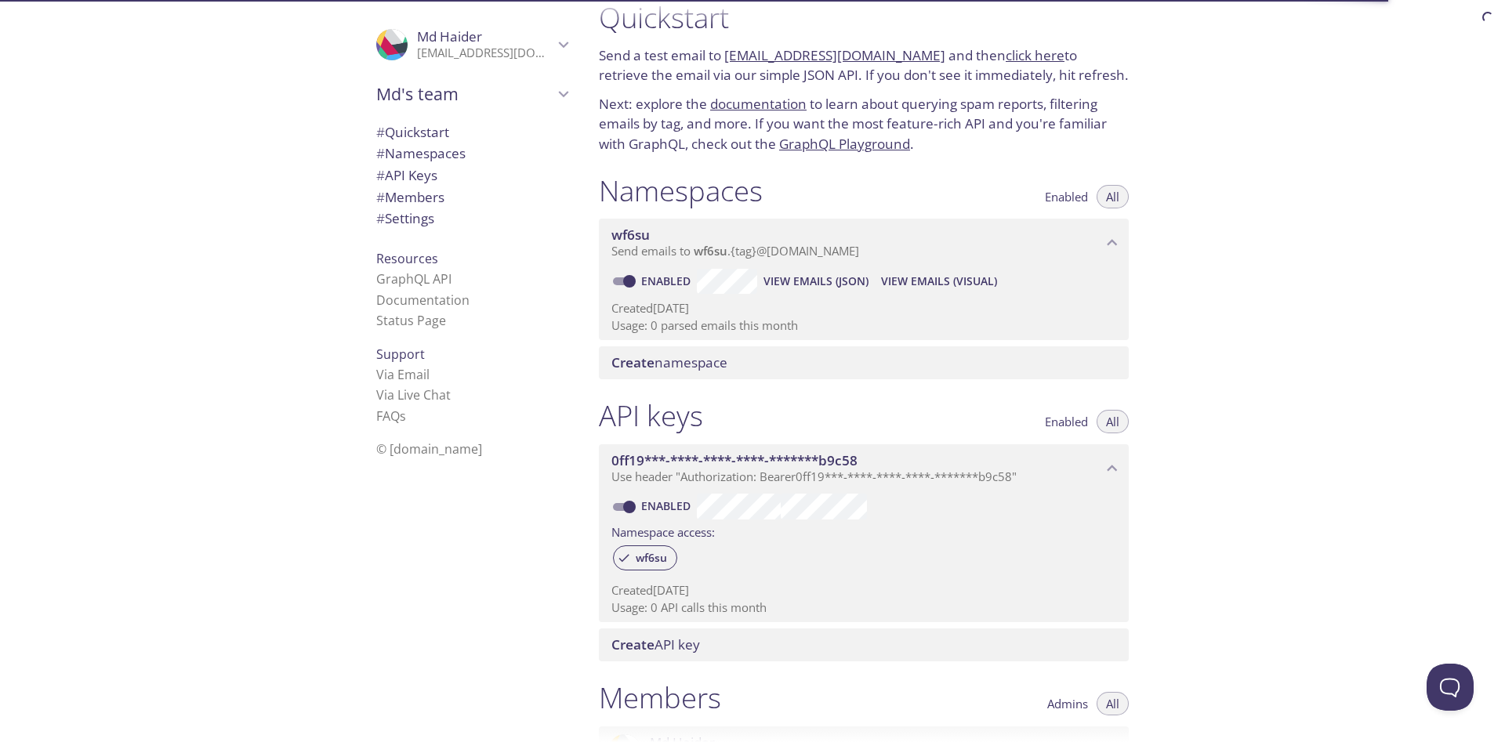
scroll to position [372, 0]
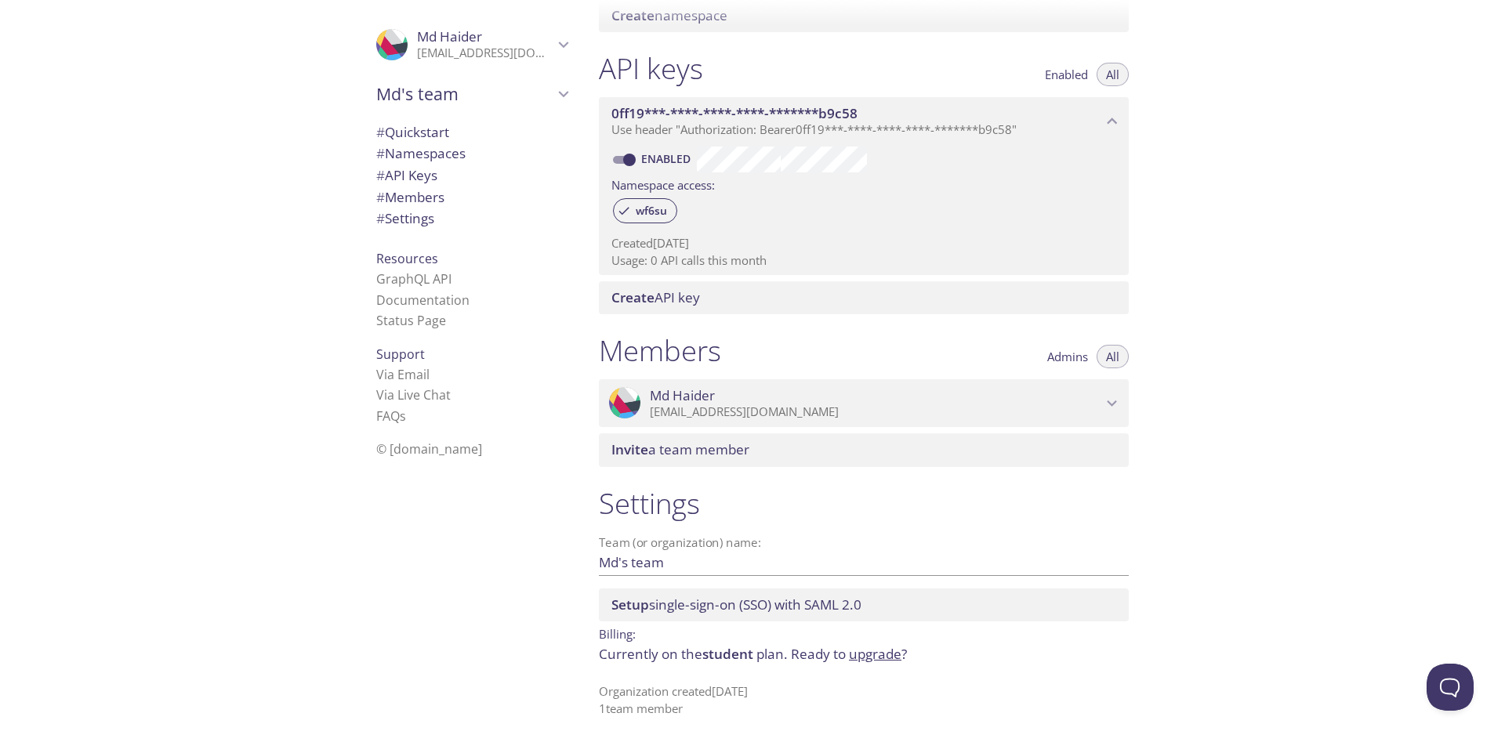
click at [750, 494] on div "Quickstart Send a test email to wf6su.test@inbox.testmail.app and then click he…" at bounding box center [1045, 371] width 918 height 742
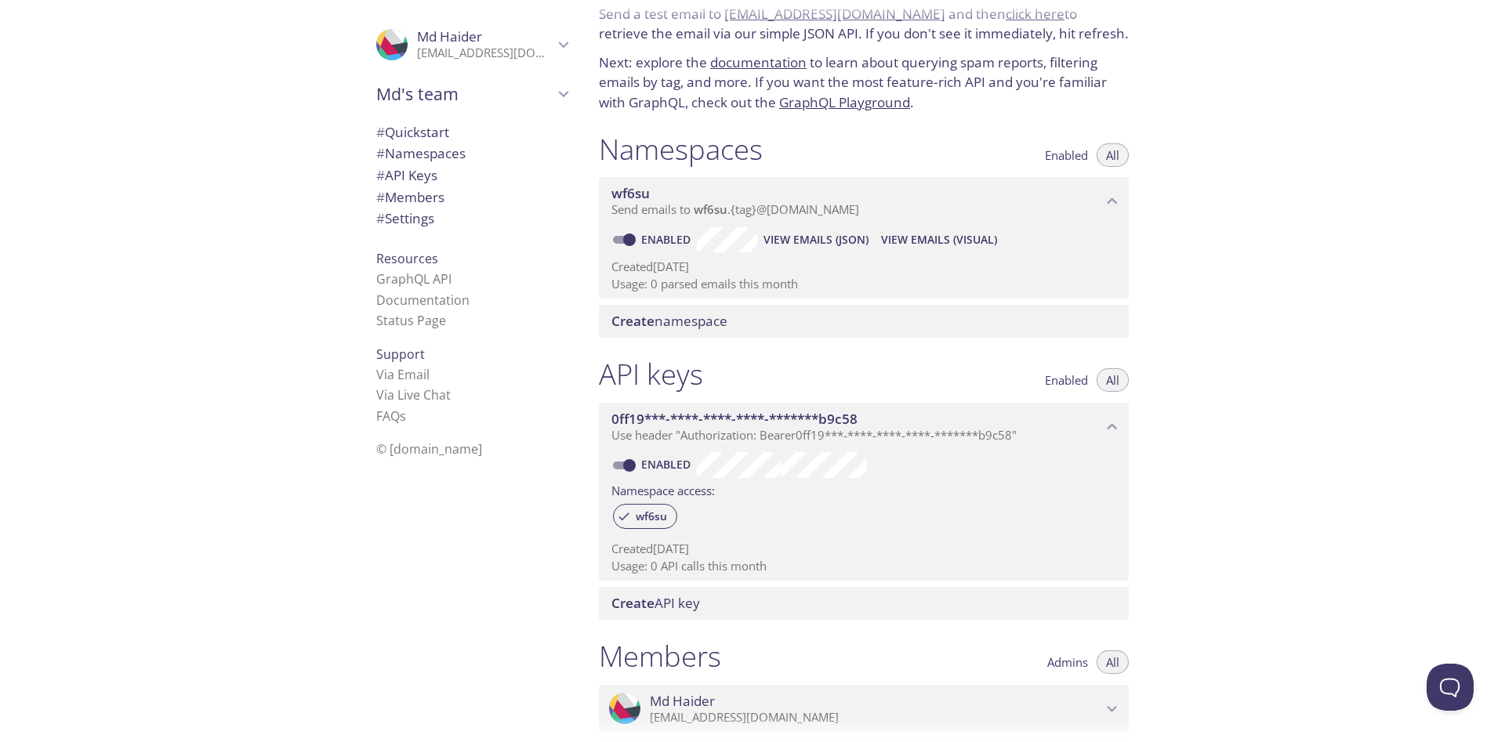
scroll to position [0, 0]
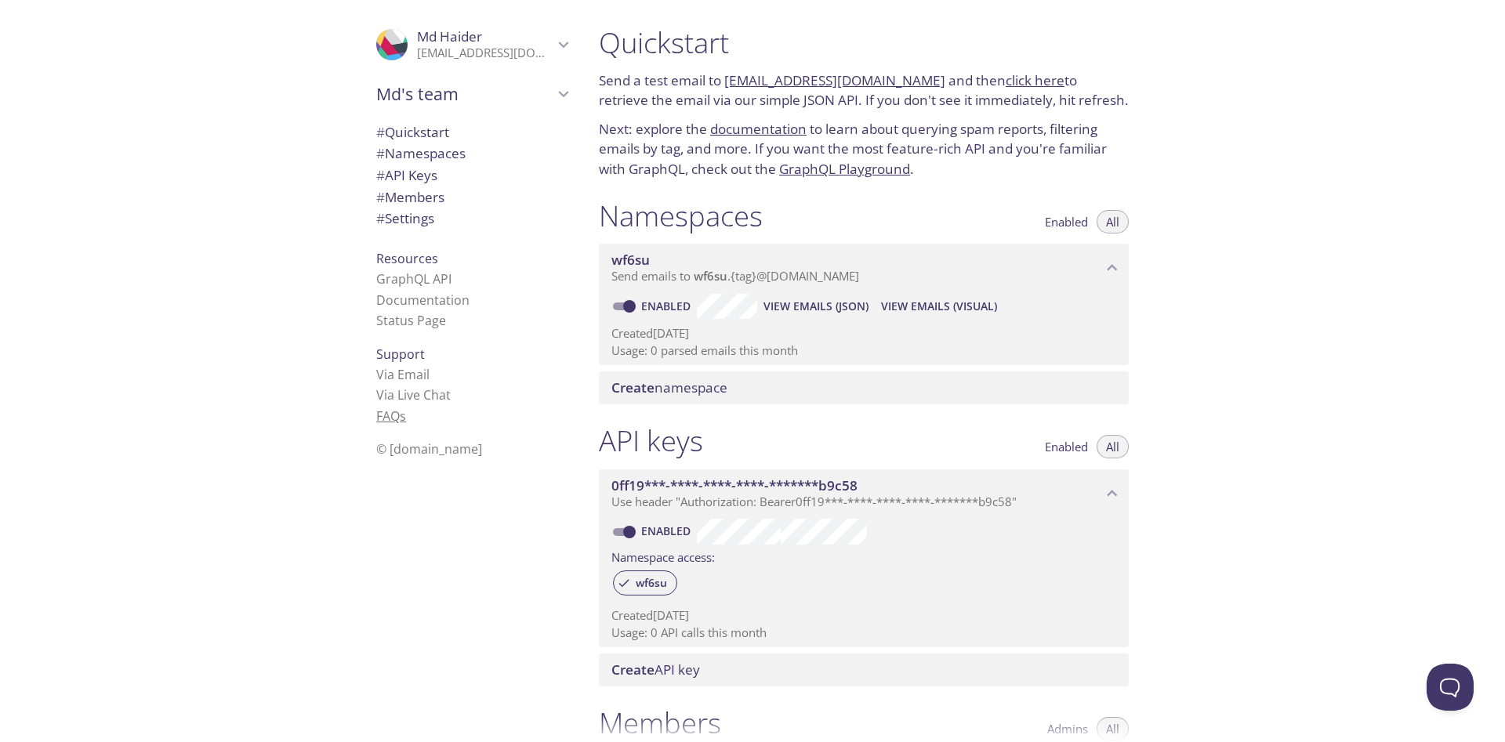
click at [401, 423] on span "s" at bounding box center [403, 415] width 6 height 17
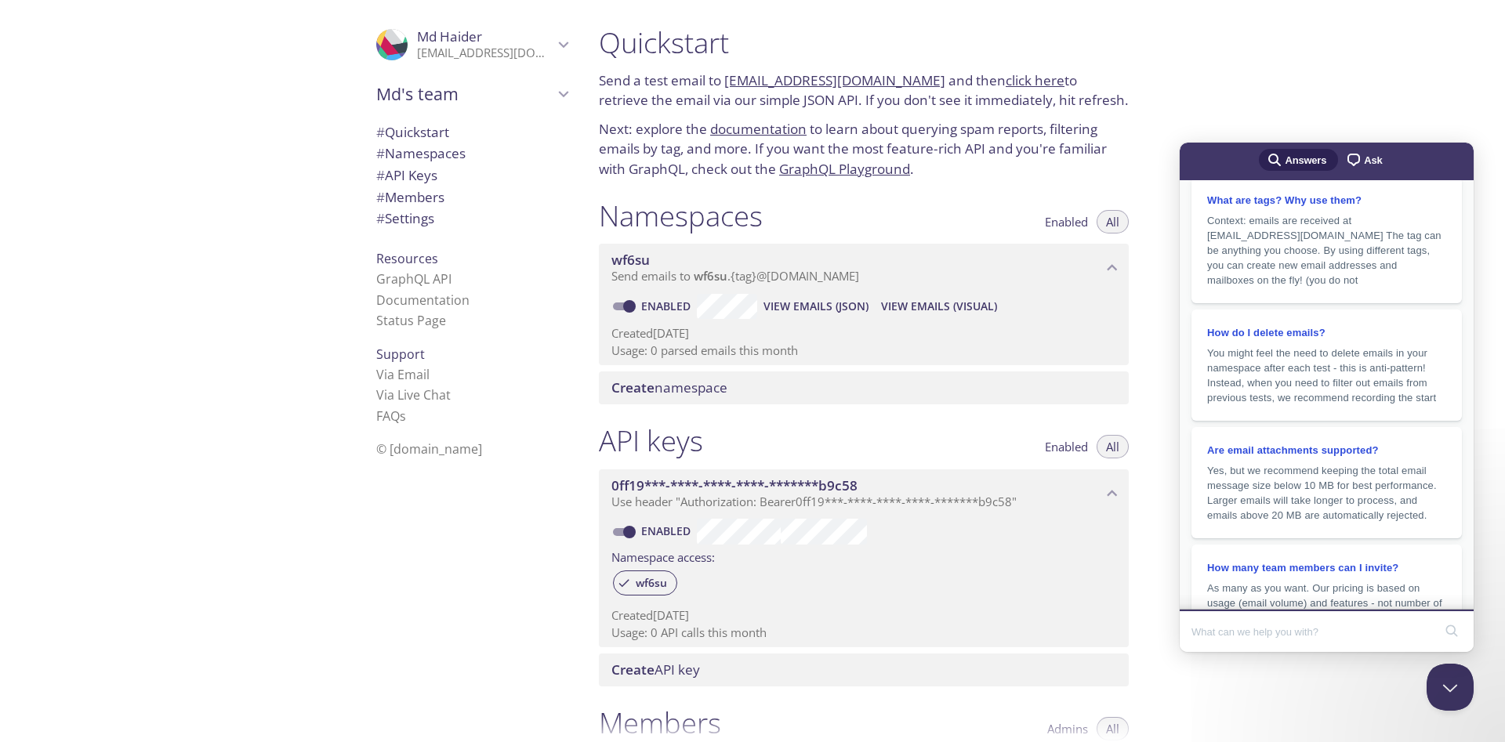
scroll to position [227, 0]
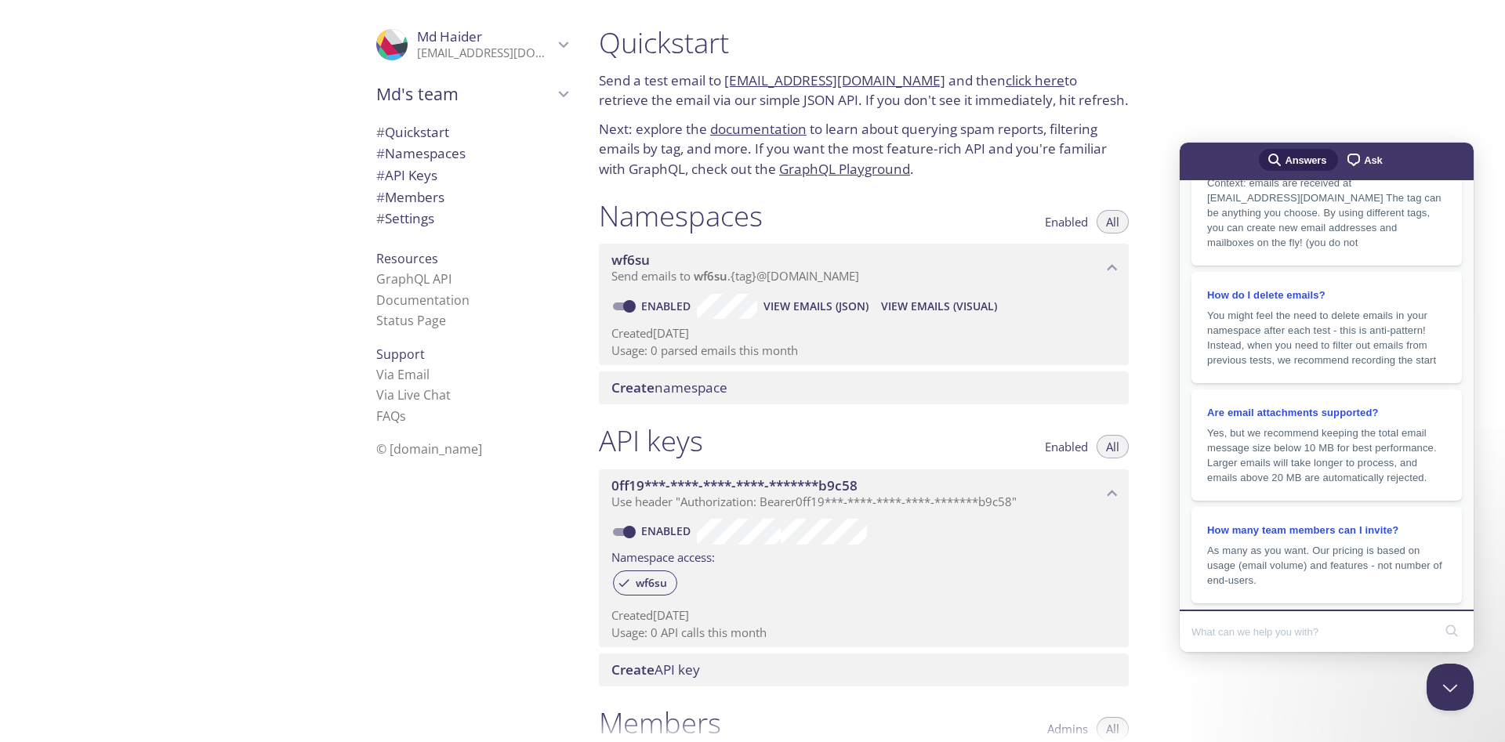
click at [750, 92] on div "Quickstart Send a test email to wf6su.test@inbox.testmail.app and then click he…" at bounding box center [1045, 371] width 918 height 742
click at [750, 96] on div "Quickstart Send a test email to wf6su.test@inbox.testmail.app and then click he…" at bounding box center [1045, 371] width 918 height 742
click at [214, 657] on div ".cls-1 { fill: #6d5ca8; } .cls-2 { fill: #3fc191; } .cls-3 { fill: #3b4752; } .…" at bounding box center [293, 371] width 586 height 742
